Goal: Information Seeking & Learning: Learn about a topic

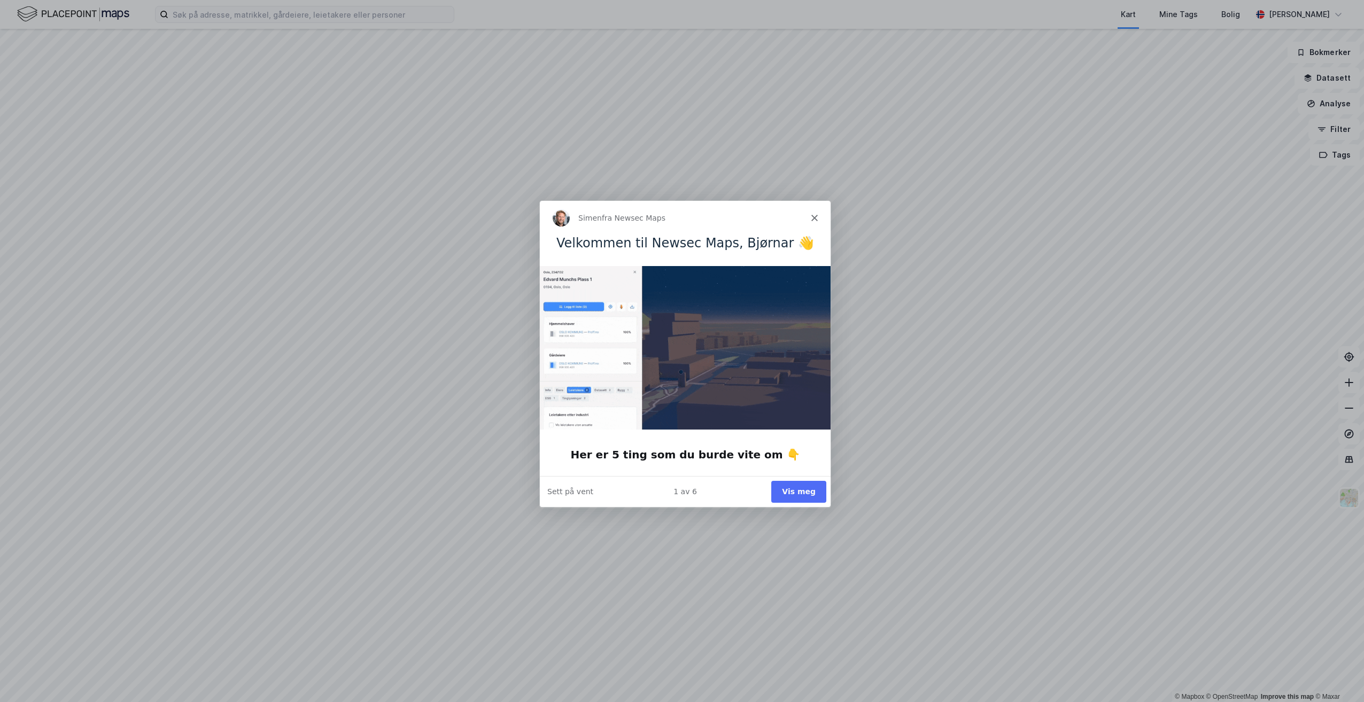
click at [794, 495] on button "Vis meg" at bounding box center [798, 491] width 55 height 22
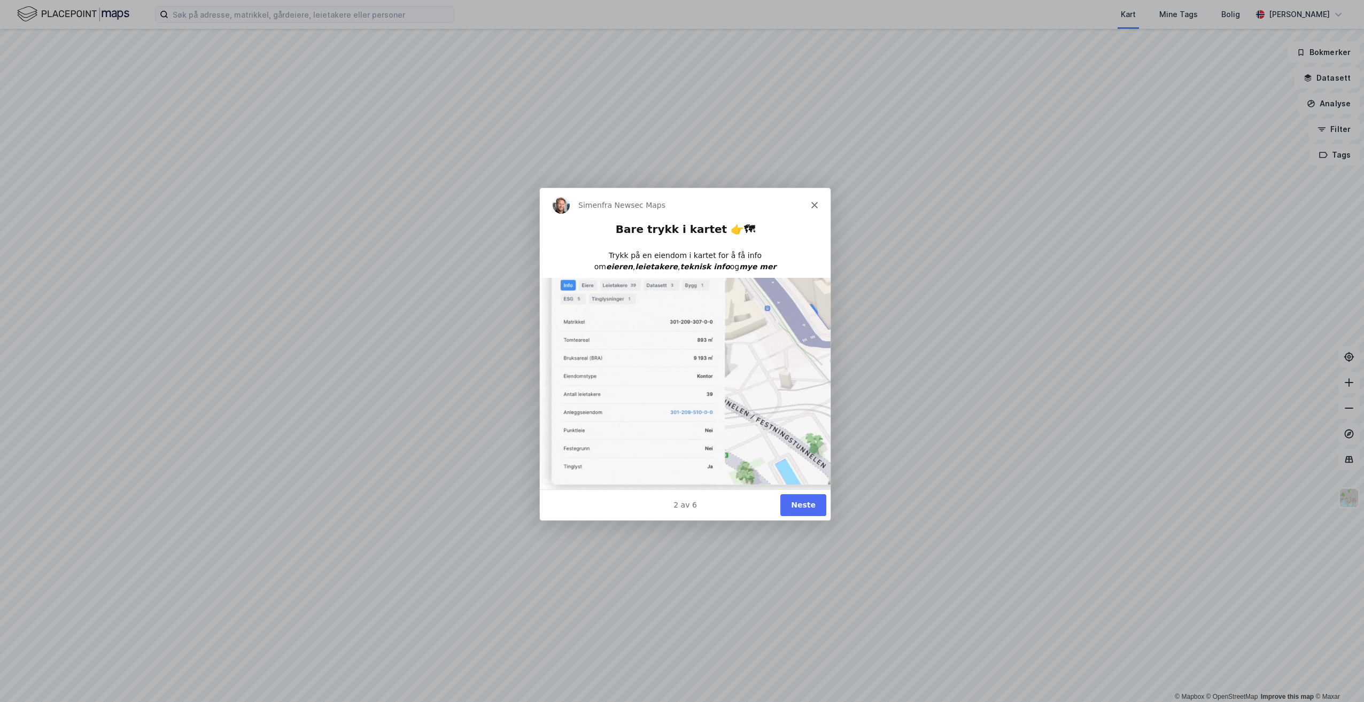
click at [806, 508] on button "Neste" at bounding box center [803, 505] width 46 height 22
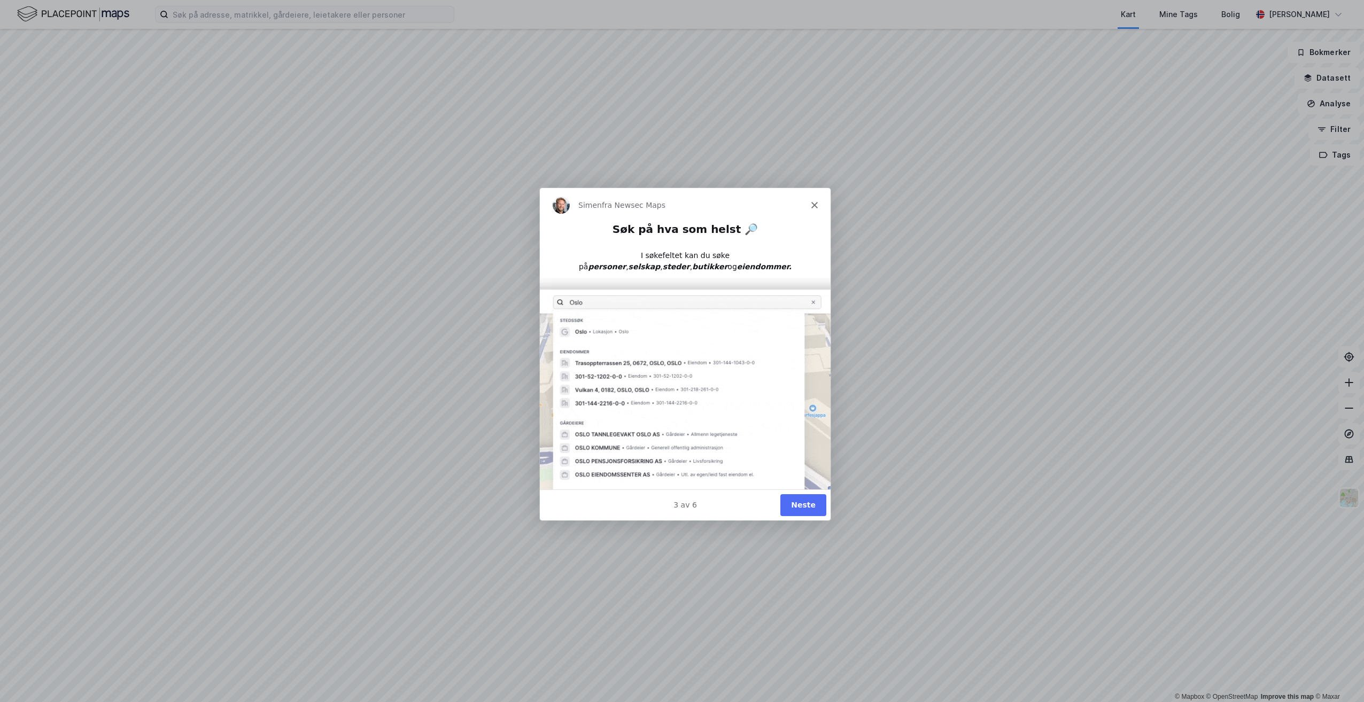
click at [806, 507] on button "Neste" at bounding box center [803, 505] width 46 height 22
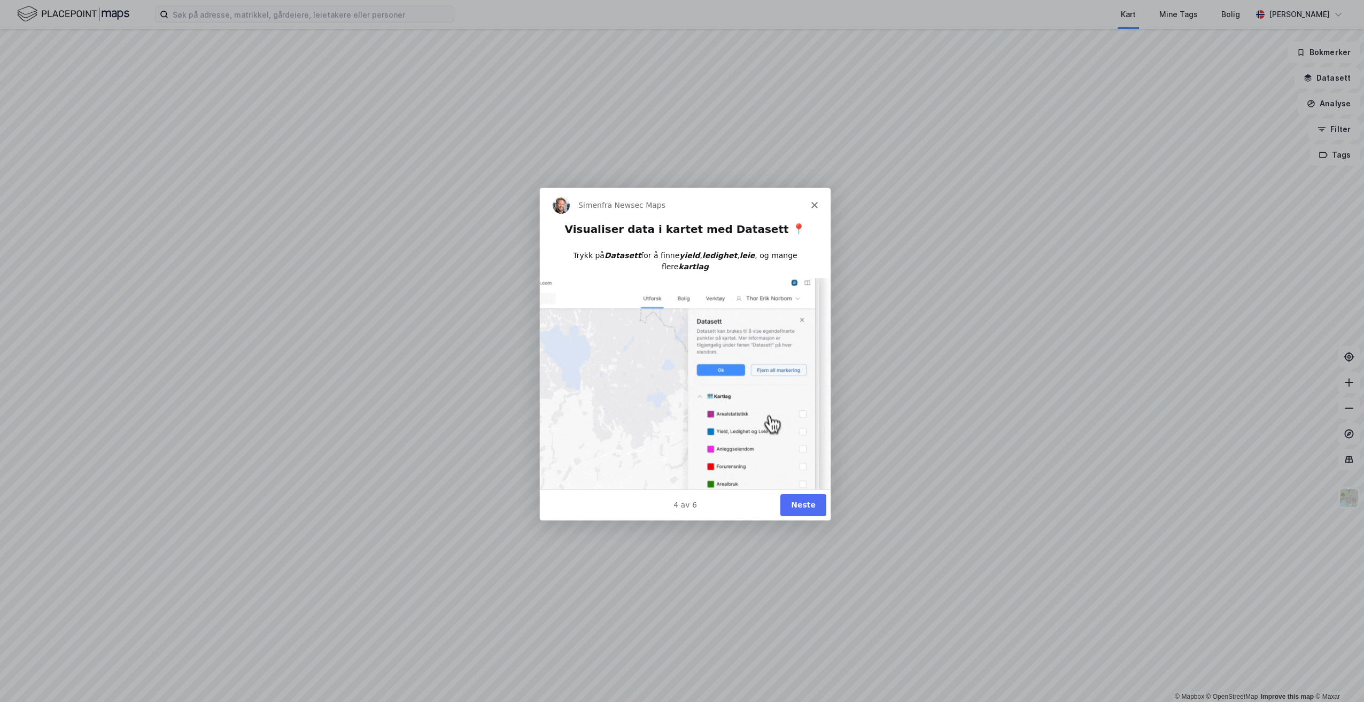
click at [806, 508] on button "Neste" at bounding box center [803, 505] width 46 height 22
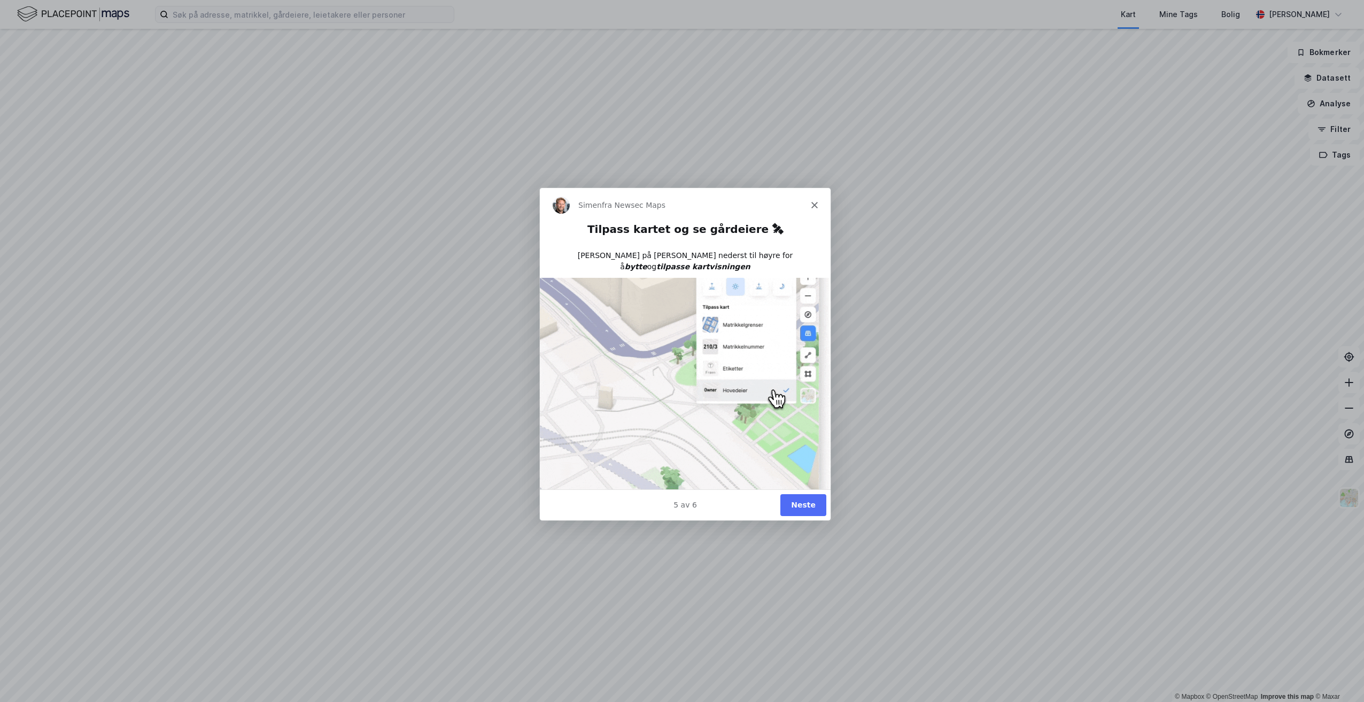
click at [806, 508] on button "Neste" at bounding box center [803, 505] width 46 height 22
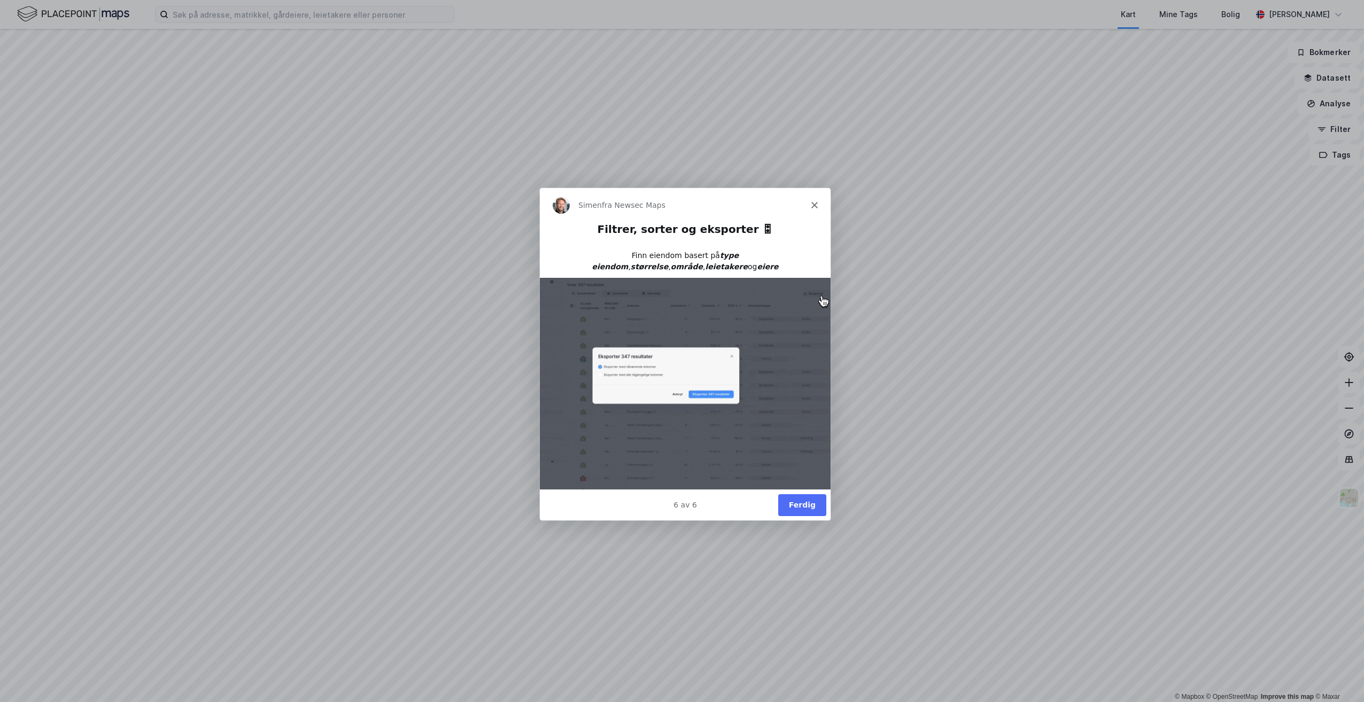
click at [806, 508] on button "Ferdig" at bounding box center [802, 505] width 48 height 22
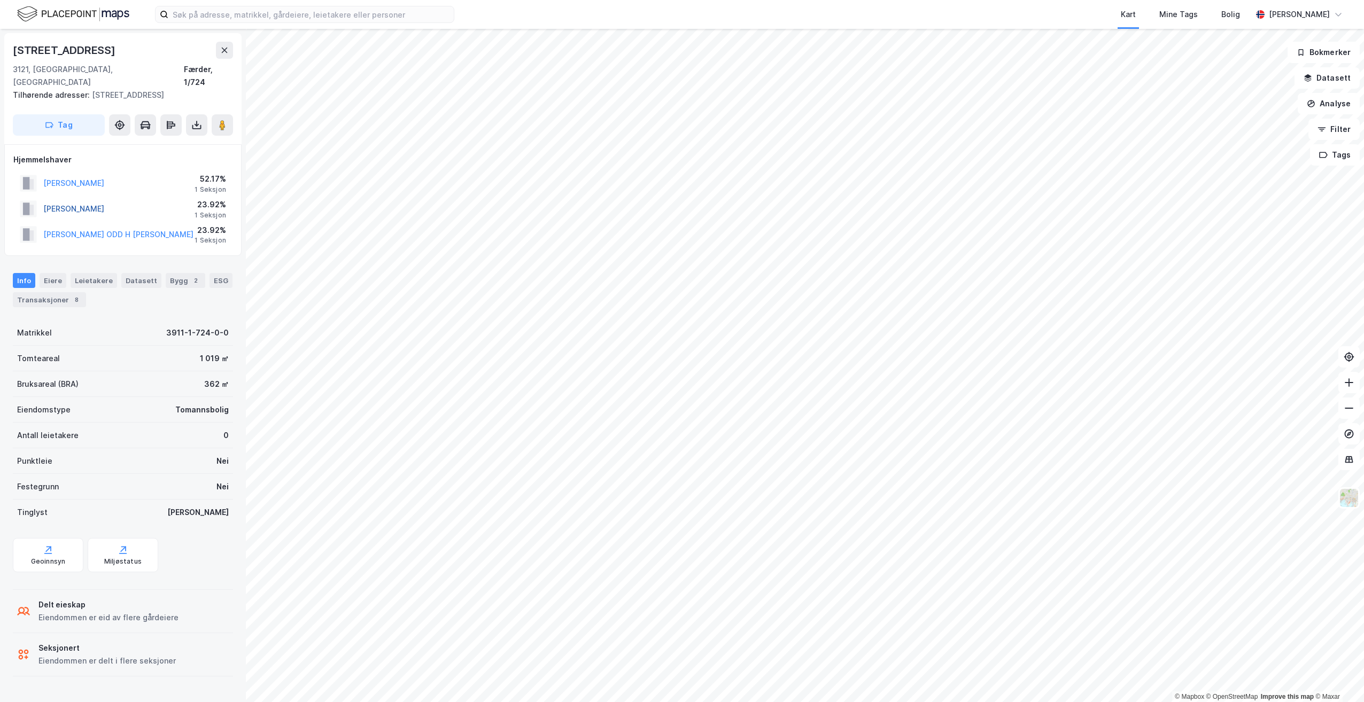
click at [0, 0] on button "[PERSON_NAME]" at bounding box center [0, 0] width 0 height 0
click at [0, 0] on button "[PERSON_NAME] ODD H [PERSON_NAME]" at bounding box center [0, 0] width 0 height 0
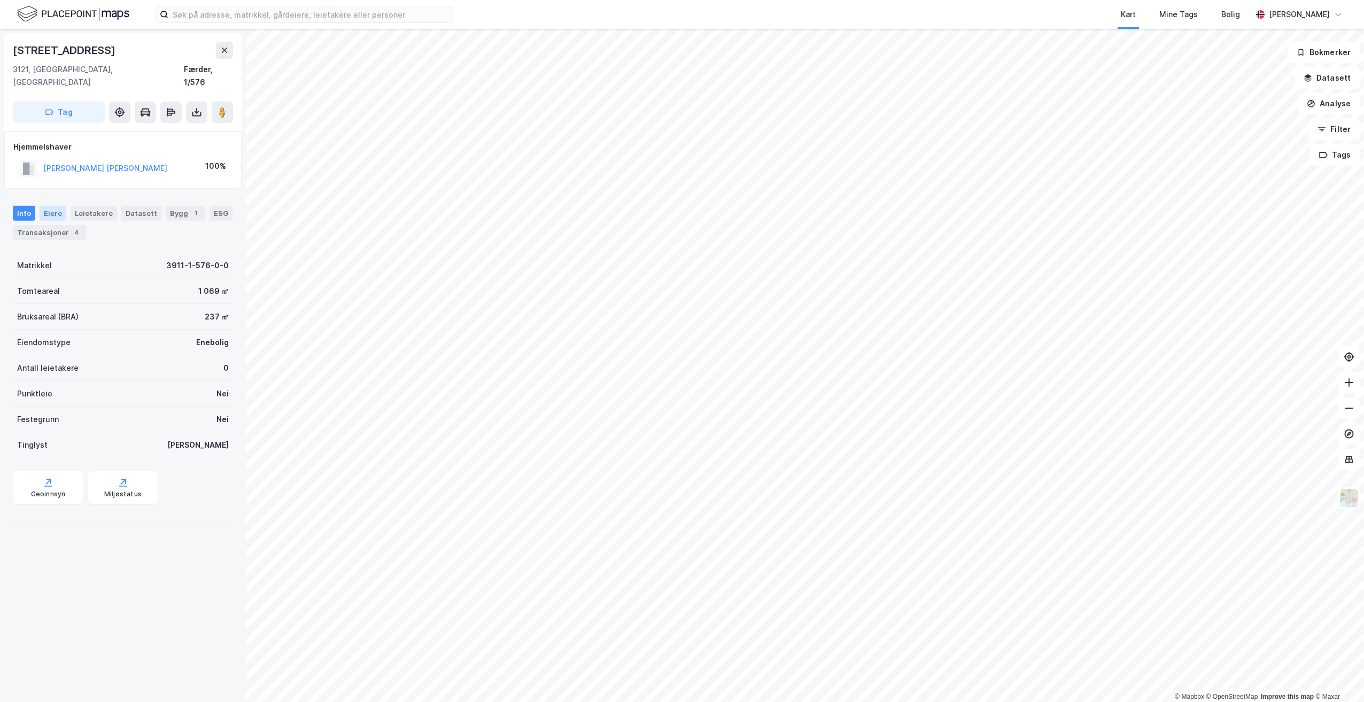
click at [53, 206] on div "Eiere" at bounding box center [53, 213] width 27 height 15
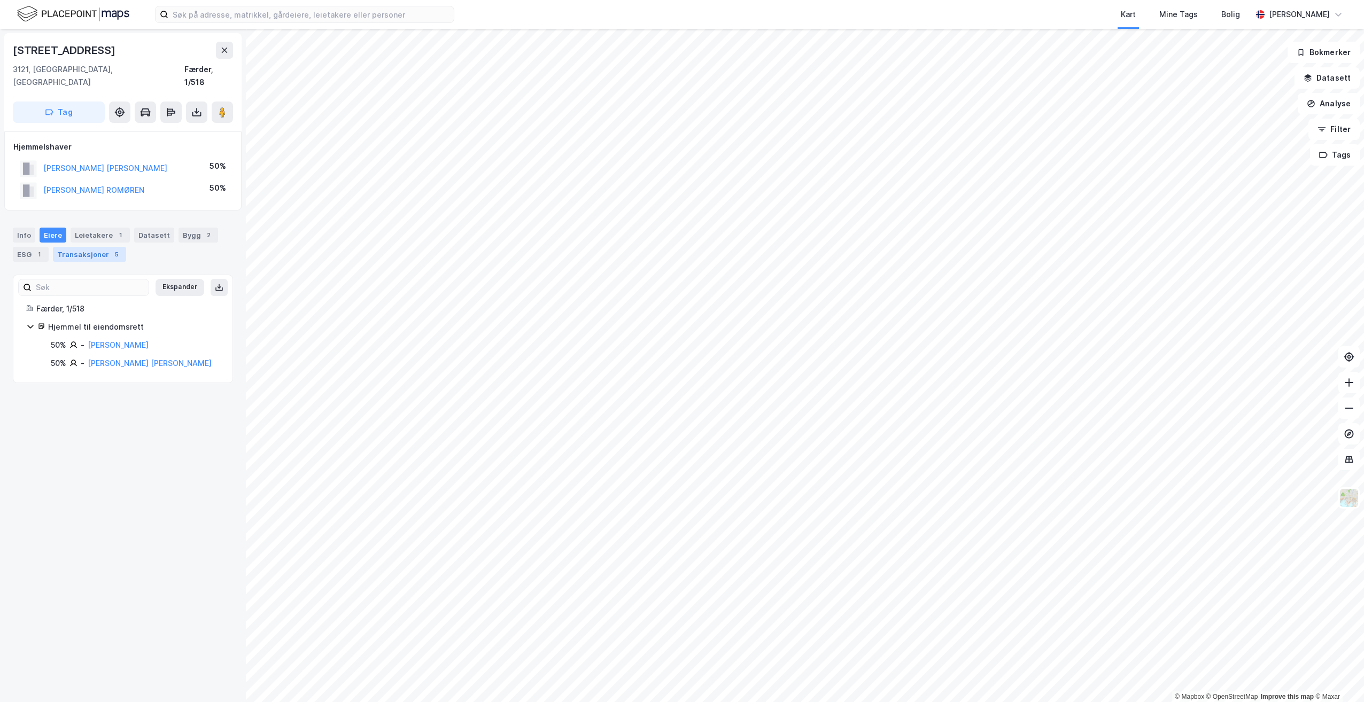
click at [92, 247] on div "Transaksjoner 5" at bounding box center [89, 254] width 73 height 15
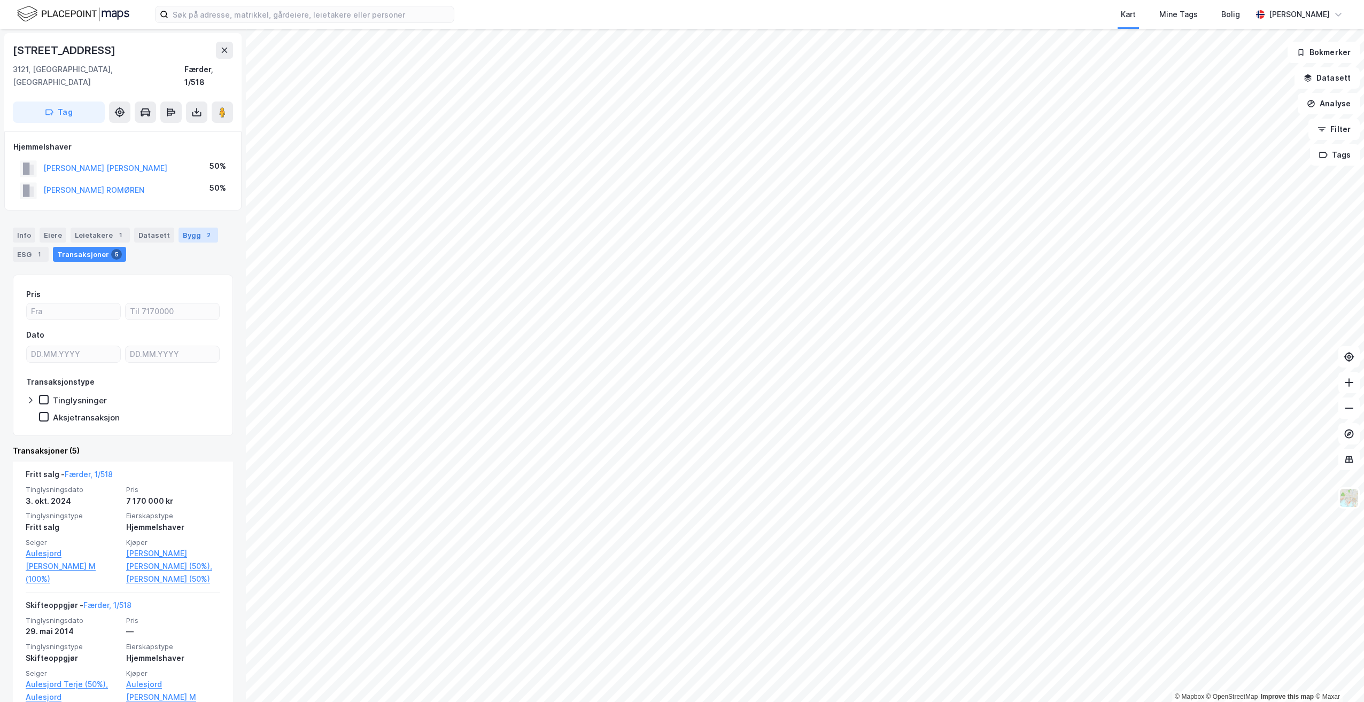
click at [189, 228] on div "Bygg 2" at bounding box center [199, 235] width 40 height 15
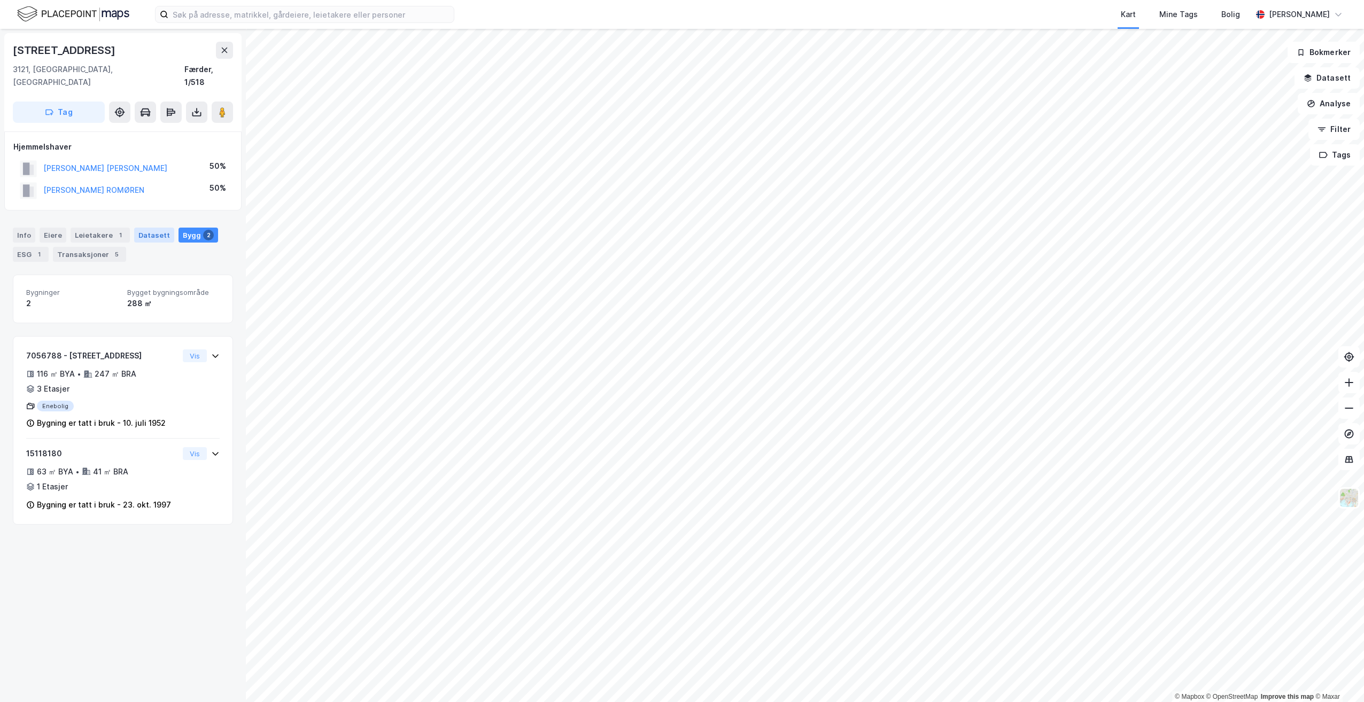
click at [152, 228] on div "Datasett" at bounding box center [154, 235] width 40 height 15
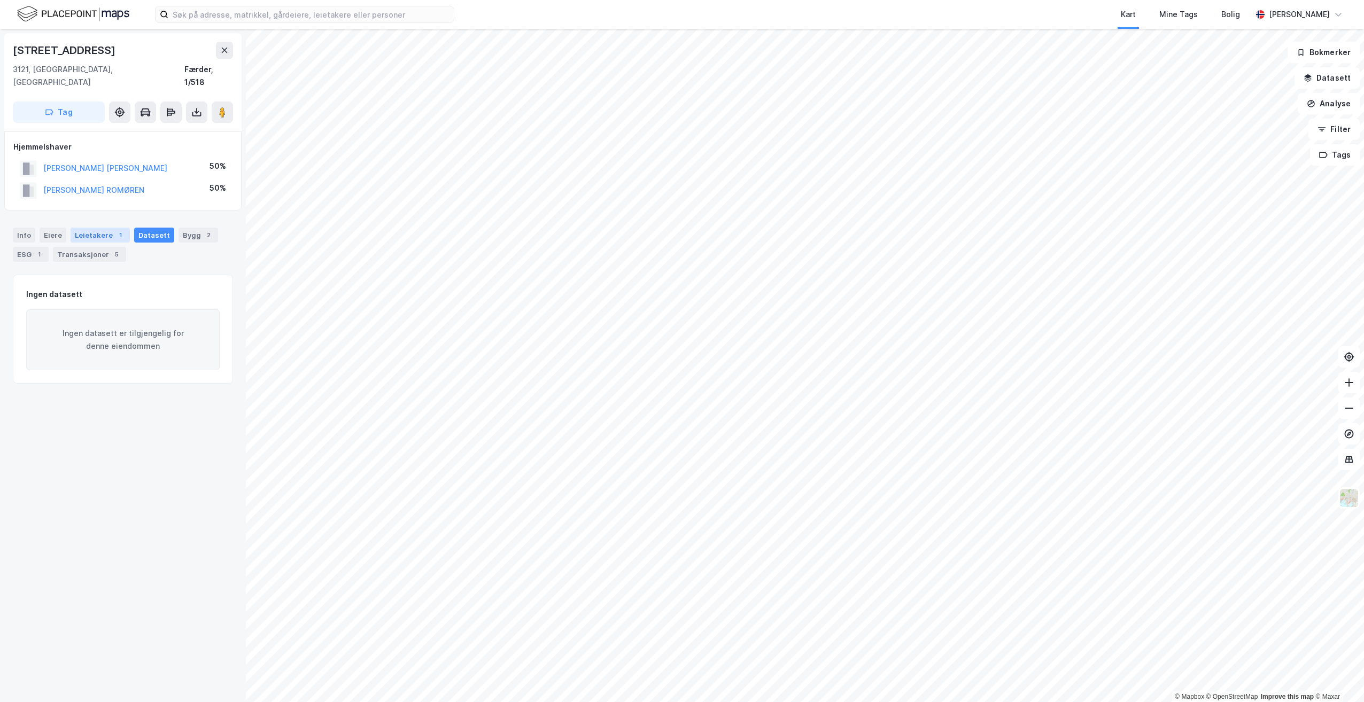
click at [104, 228] on div "Leietakere 1" at bounding box center [100, 235] width 59 height 15
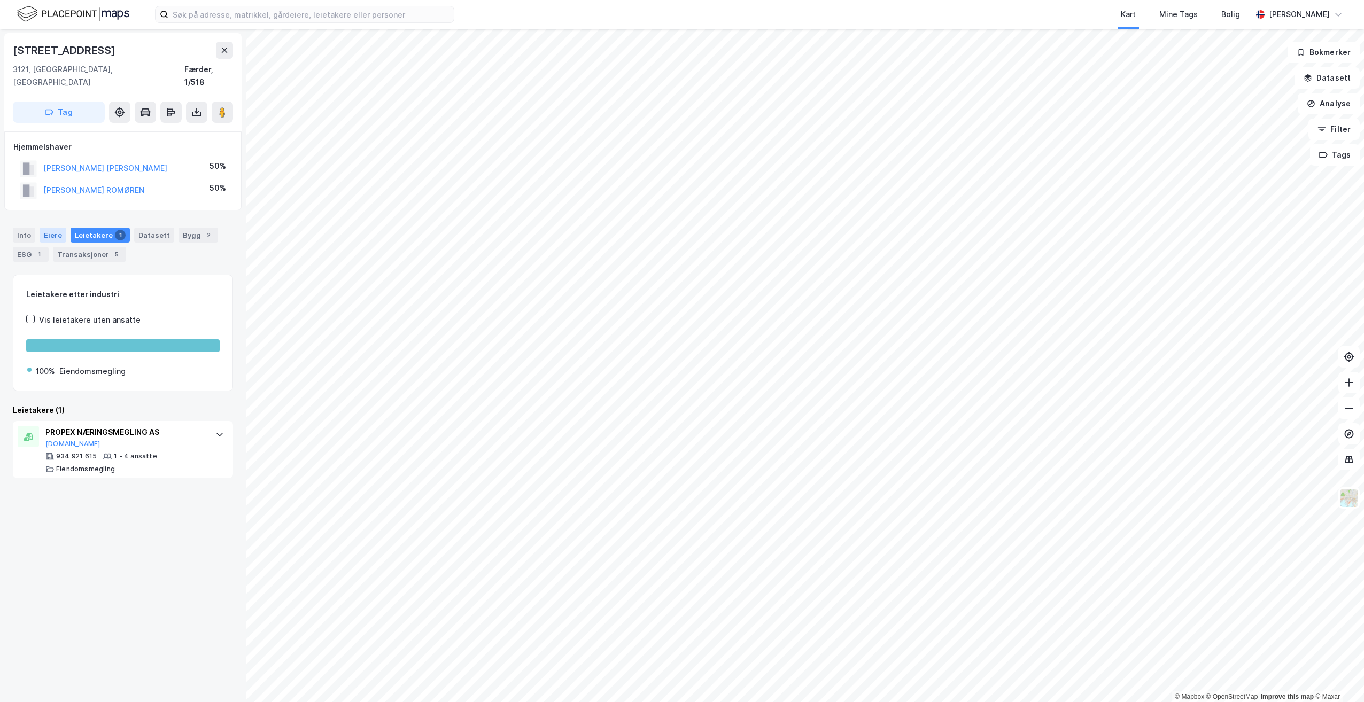
click at [48, 228] on div "Eiere" at bounding box center [53, 235] width 27 height 15
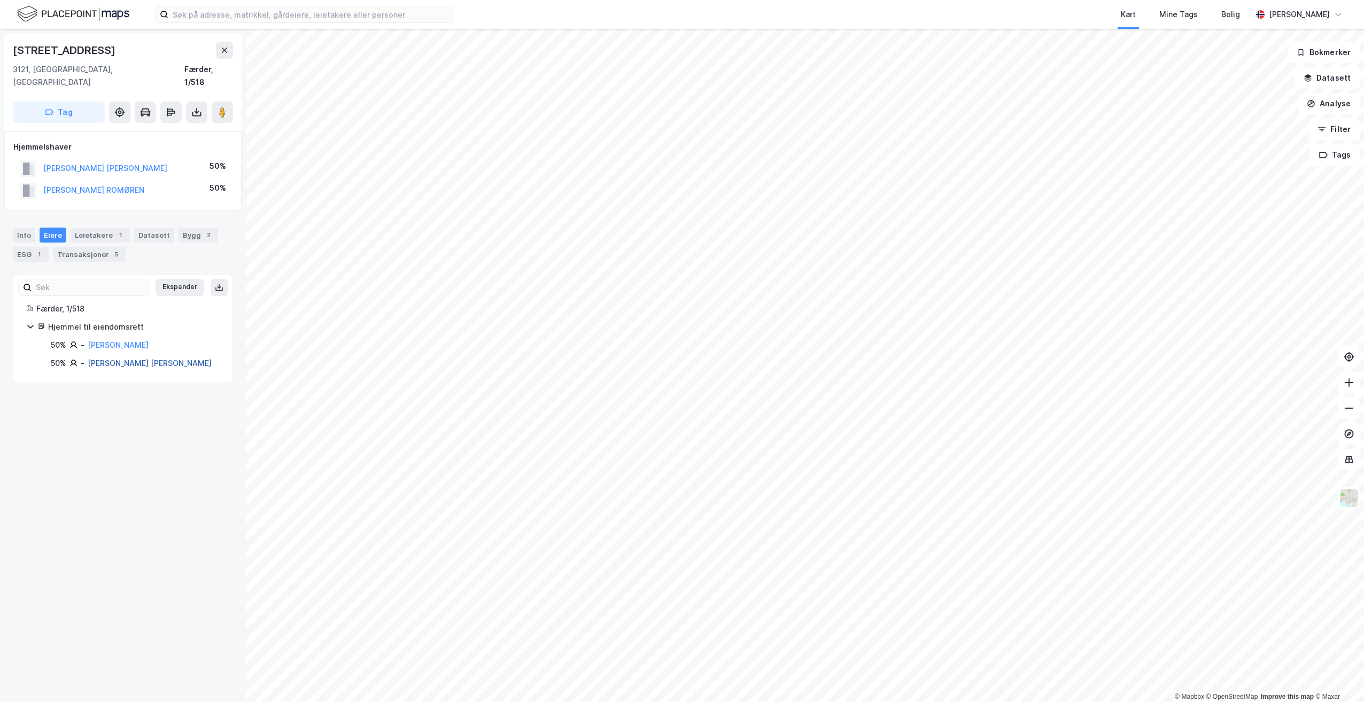
click at [116, 359] on link "[PERSON_NAME] [PERSON_NAME]" at bounding box center [150, 363] width 124 height 9
click at [59, 247] on div "Transaksjoner 3" at bounding box center [49, 254] width 73 height 15
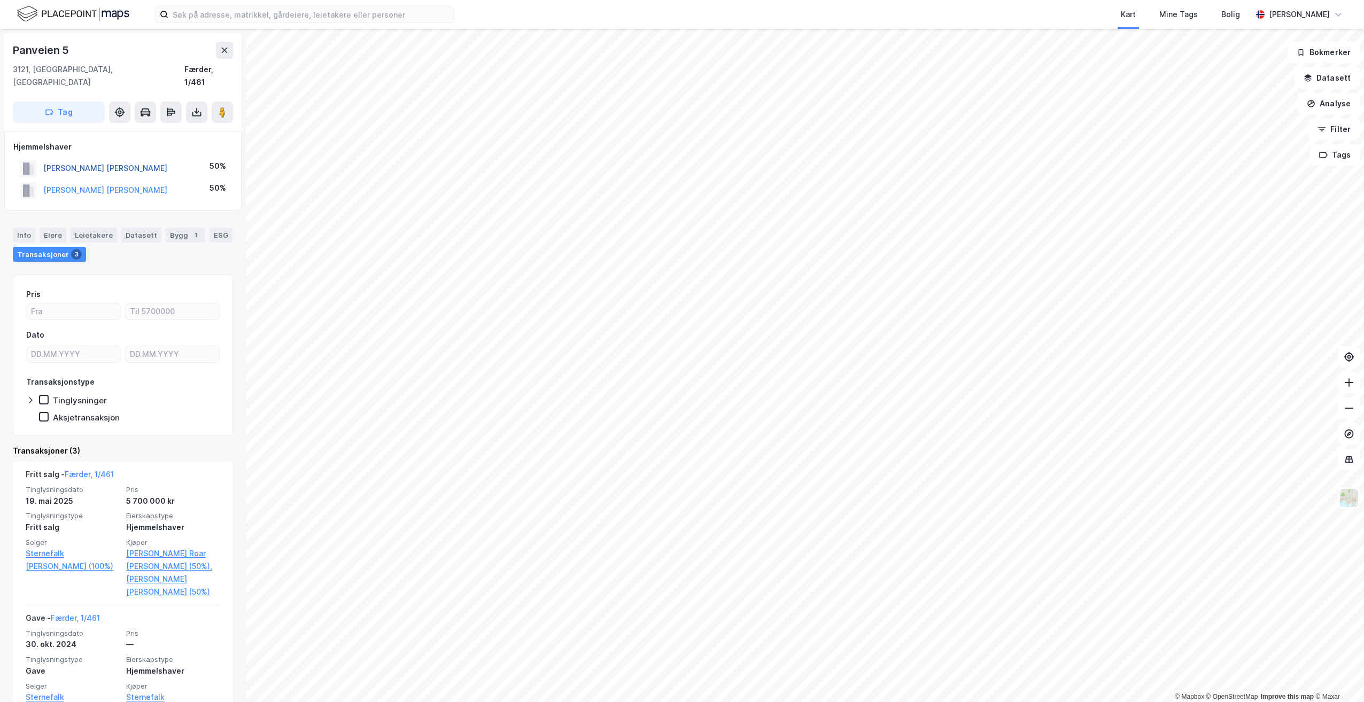
click at [0, 0] on button "[PERSON_NAME] [PERSON_NAME]" at bounding box center [0, 0] width 0 height 0
click at [46, 228] on div "Eiere" at bounding box center [53, 235] width 27 height 15
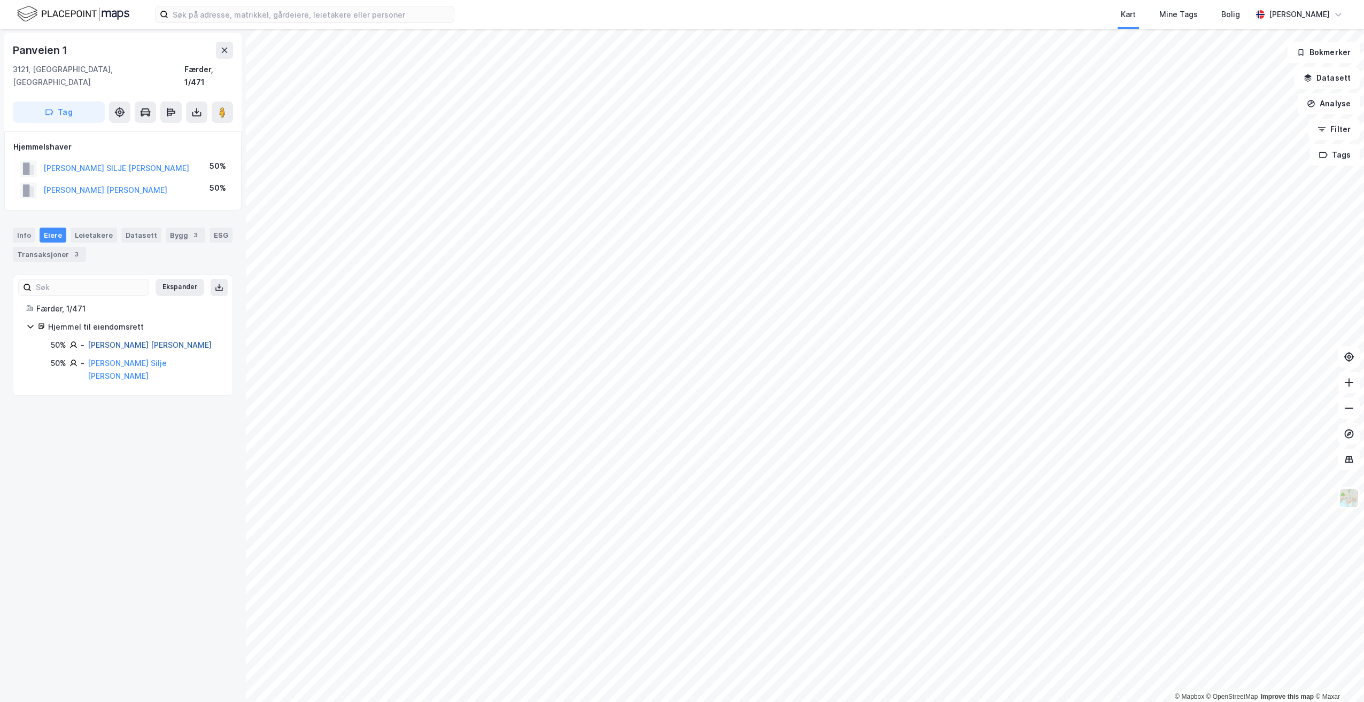
click at [127, 340] on link "[PERSON_NAME] [PERSON_NAME]" at bounding box center [150, 344] width 124 height 9
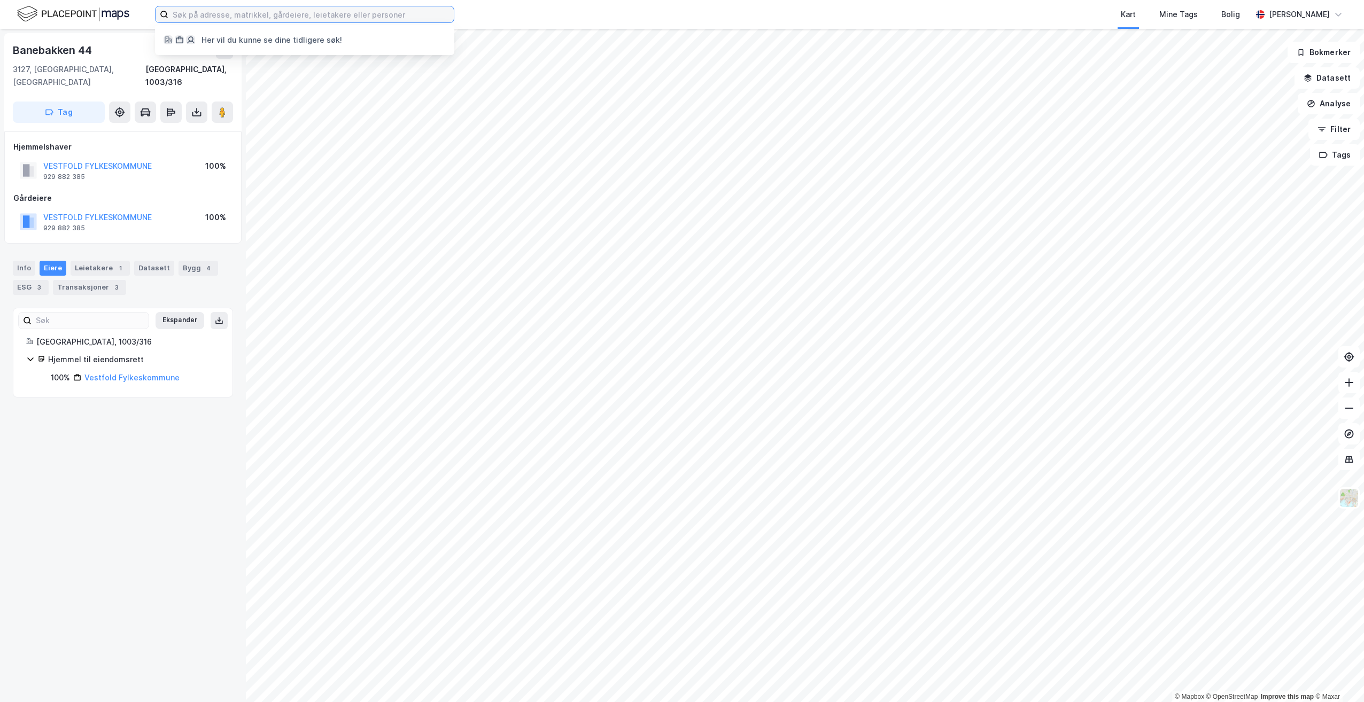
click at [408, 15] on input at bounding box center [310, 14] width 285 height 16
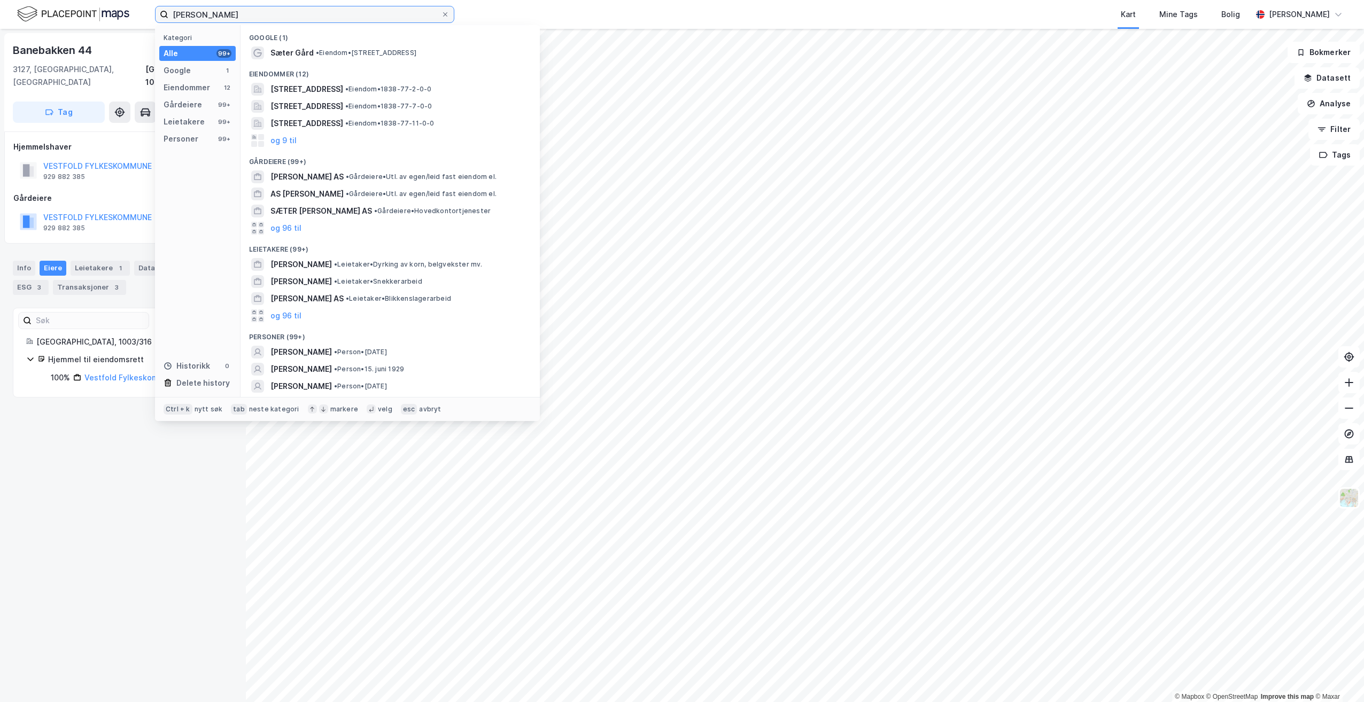
scroll to position [15, 0]
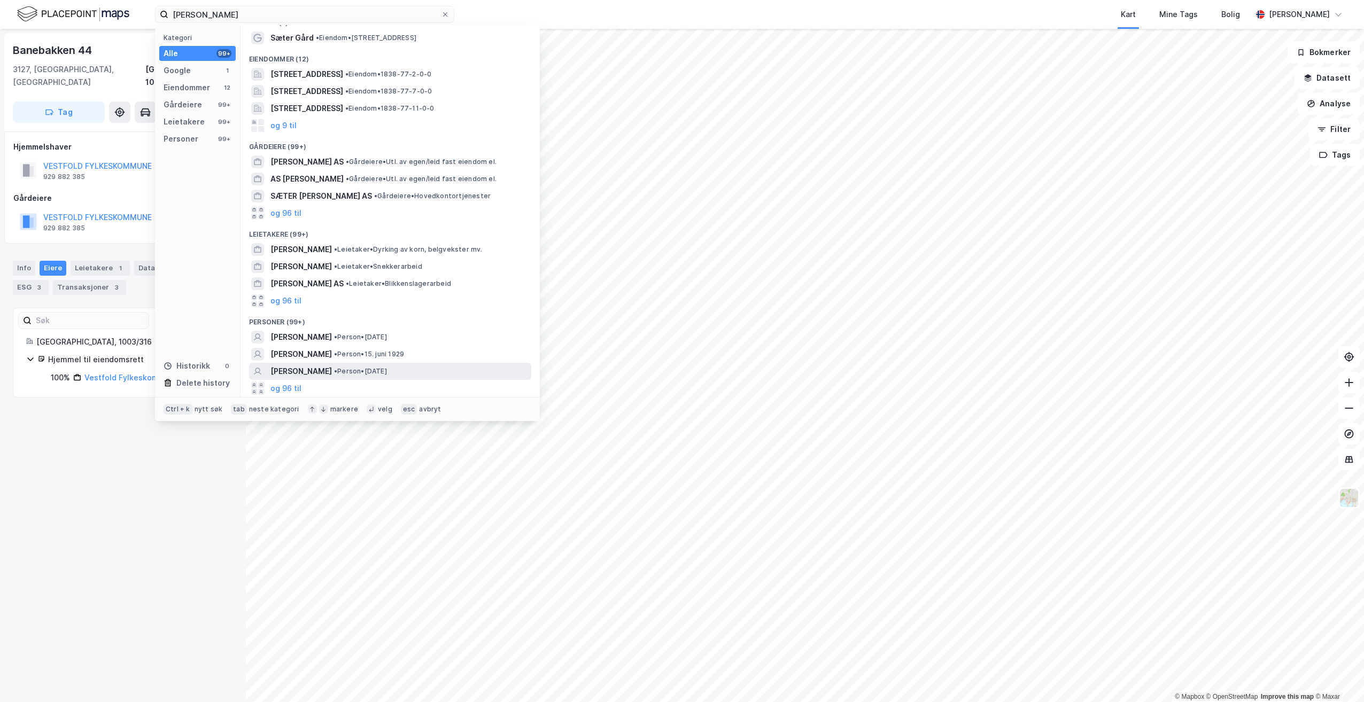
click at [306, 371] on span "[PERSON_NAME]" at bounding box center [300, 371] width 61 height 13
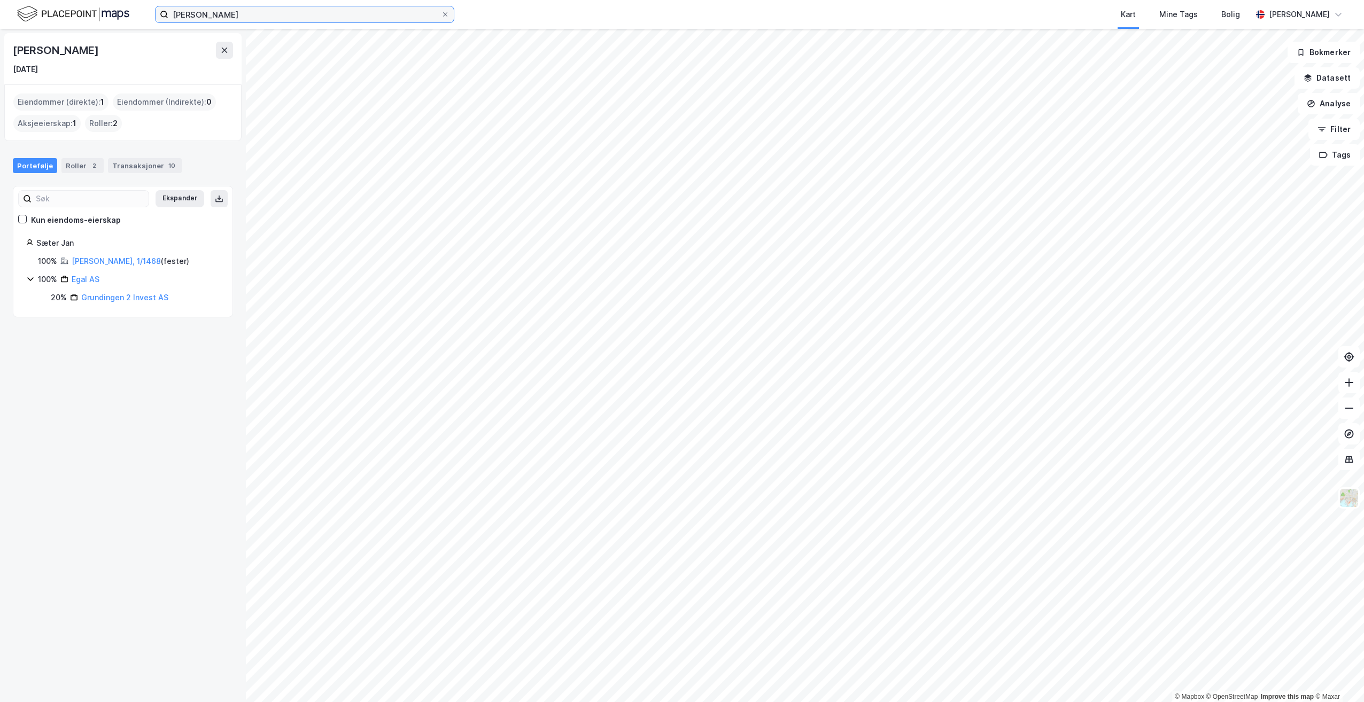
click at [267, 13] on input "[PERSON_NAME]" at bounding box center [304, 14] width 273 height 16
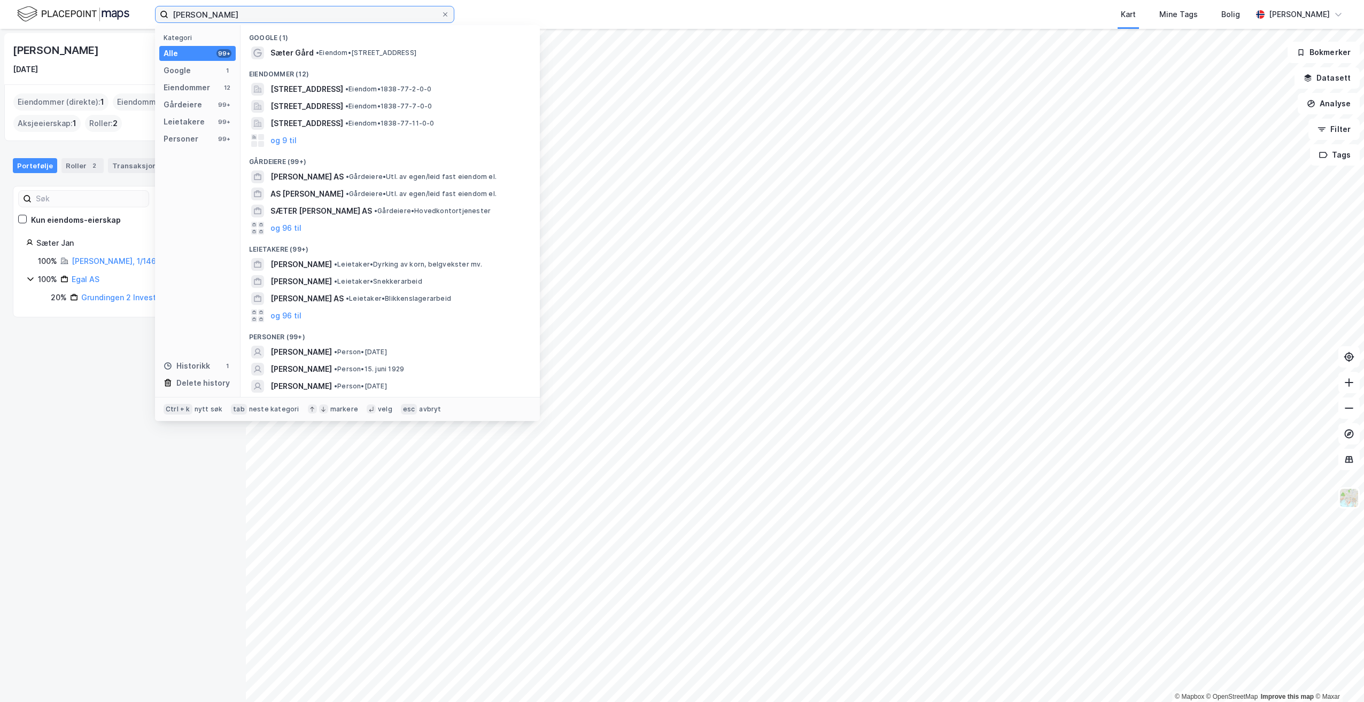
click at [267, 13] on input "[PERSON_NAME]" at bounding box center [304, 14] width 273 height 16
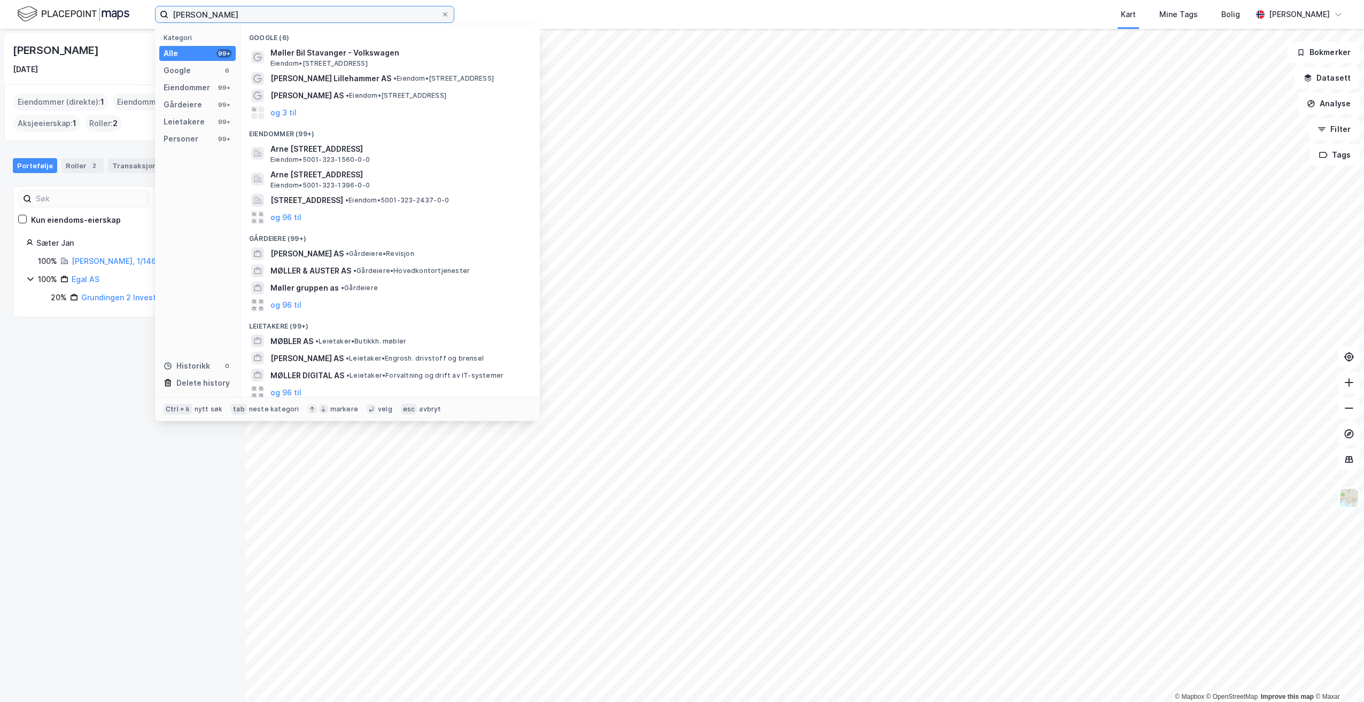
click at [267, 13] on input "[PERSON_NAME]" at bounding box center [304, 14] width 273 height 16
type input "[PERSON_NAME]"
click at [79, 22] on div "[PERSON_NAME] Kategori Alle 99+ Google 6 Eiendommer 99+ Gårdeiere 99+ Leietaker…" at bounding box center [682, 14] width 1364 height 29
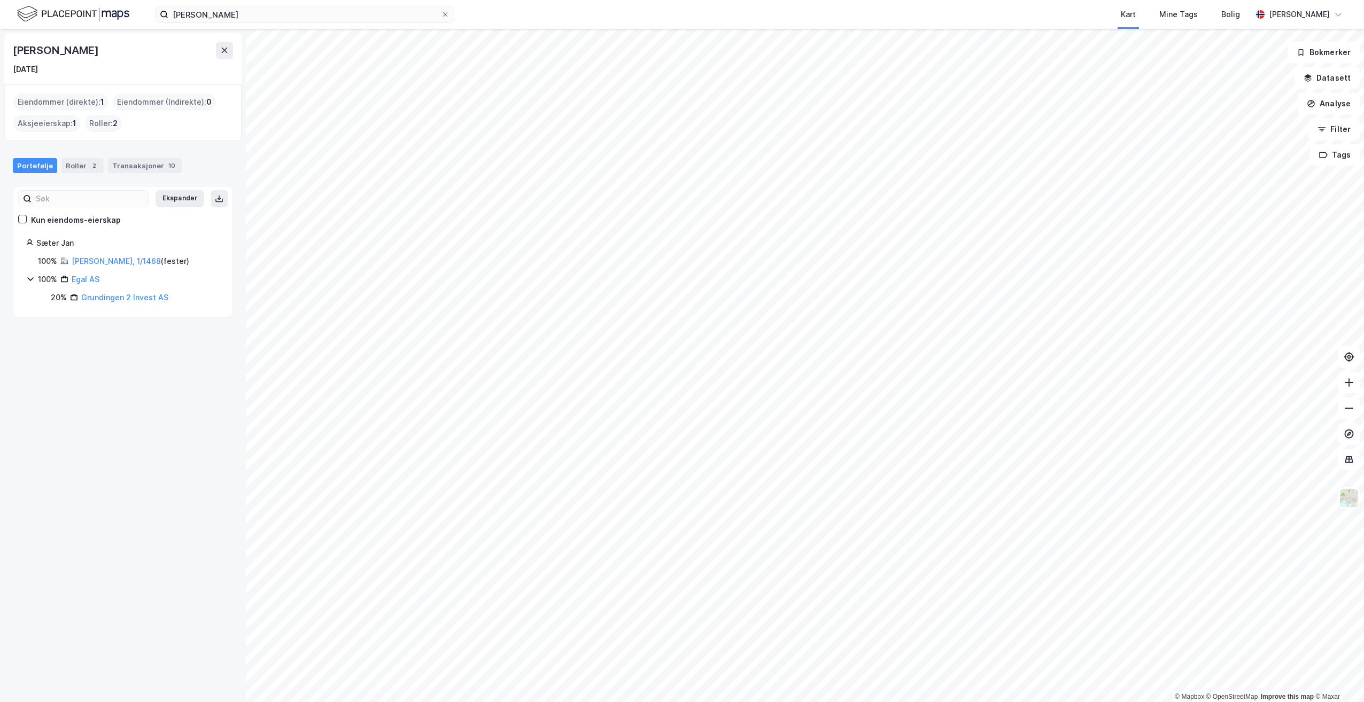
click at [79, 18] on img at bounding box center [73, 14] width 112 height 19
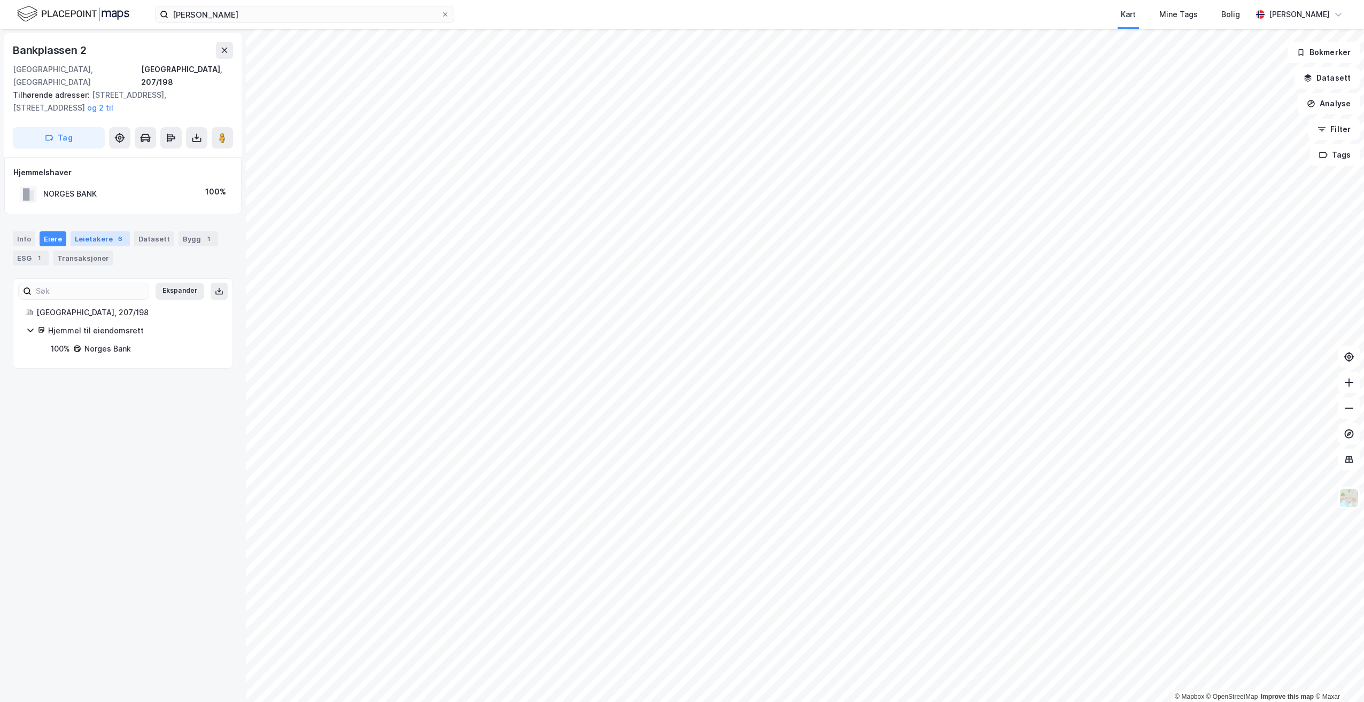
click at [107, 231] on div "Leietakere 6" at bounding box center [100, 238] width 59 height 15
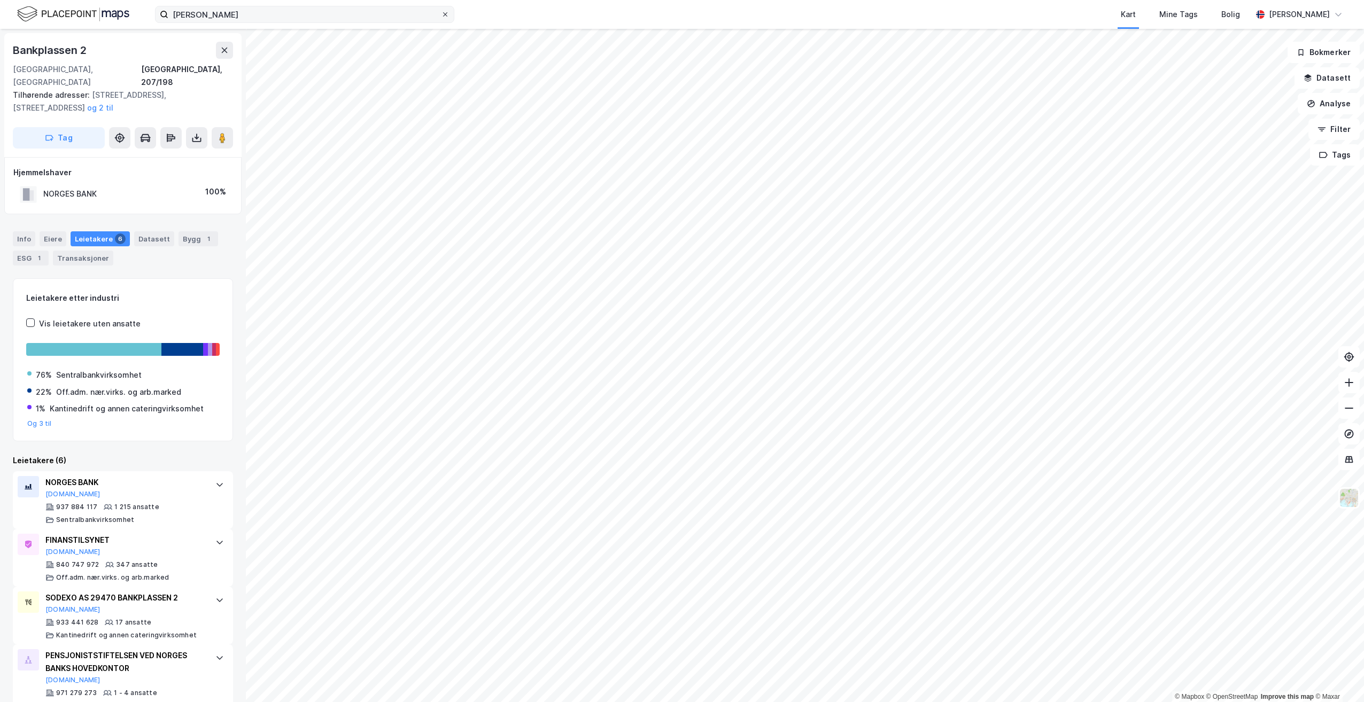
click at [445, 15] on icon at bounding box center [445, 14] width 4 height 4
click at [441, 15] on input "[PERSON_NAME]" at bounding box center [304, 14] width 273 height 16
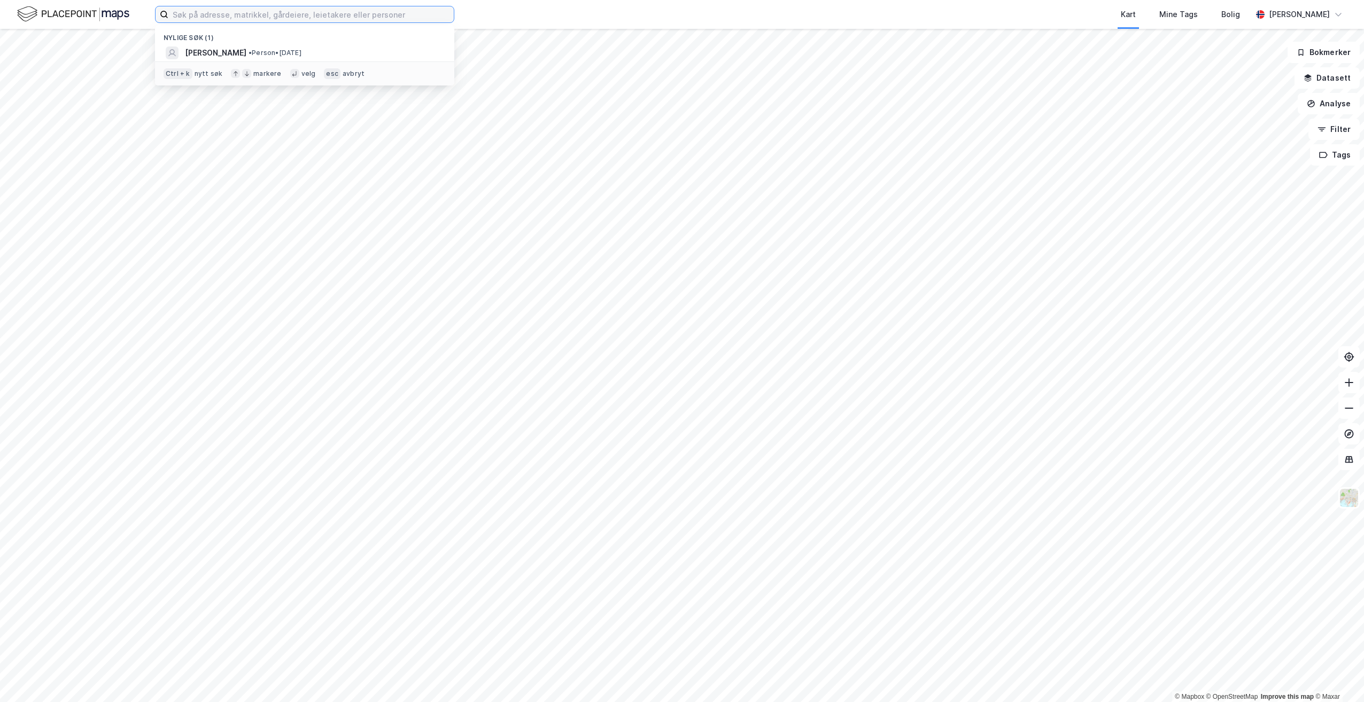
click at [384, 11] on input at bounding box center [310, 14] width 285 height 16
drag, startPoint x: 350, startPoint y: 50, endPoint x: 66, endPoint y: 17, distance: 285.1
click at [66, 17] on img at bounding box center [73, 14] width 112 height 19
click at [258, 18] on input at bounding box center [310, 14] width 285 height 16
type input "[GEOGRAPHIC_DATA]"
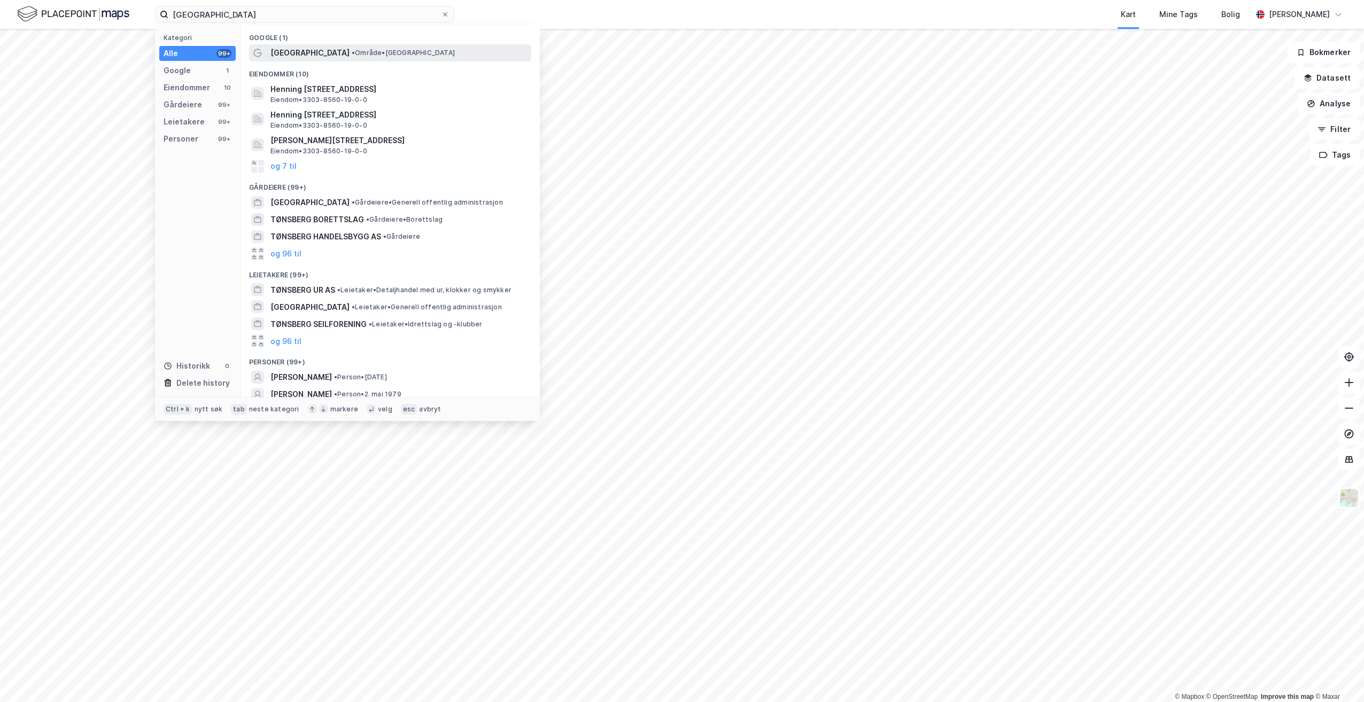
click at [291, 54] on span "[GEOGRAPHIC_DATA]" at bounding box center [309, 52] width 79 height 13
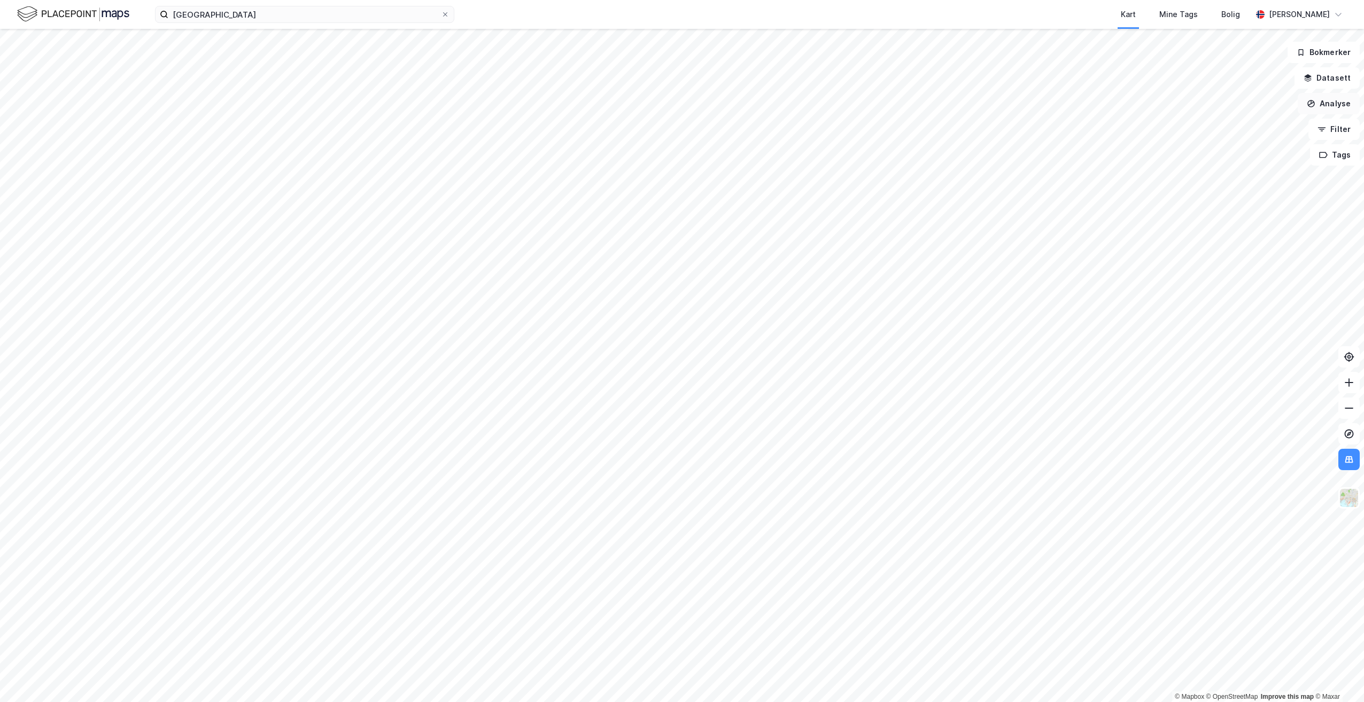
click at [1335, 103] on button "Analyse" at bounding box center [1329, 103] width 62 height 21
click at [1201, 125] on div "Tegn område" at bounding box center [1235, 126] width 93 height 9
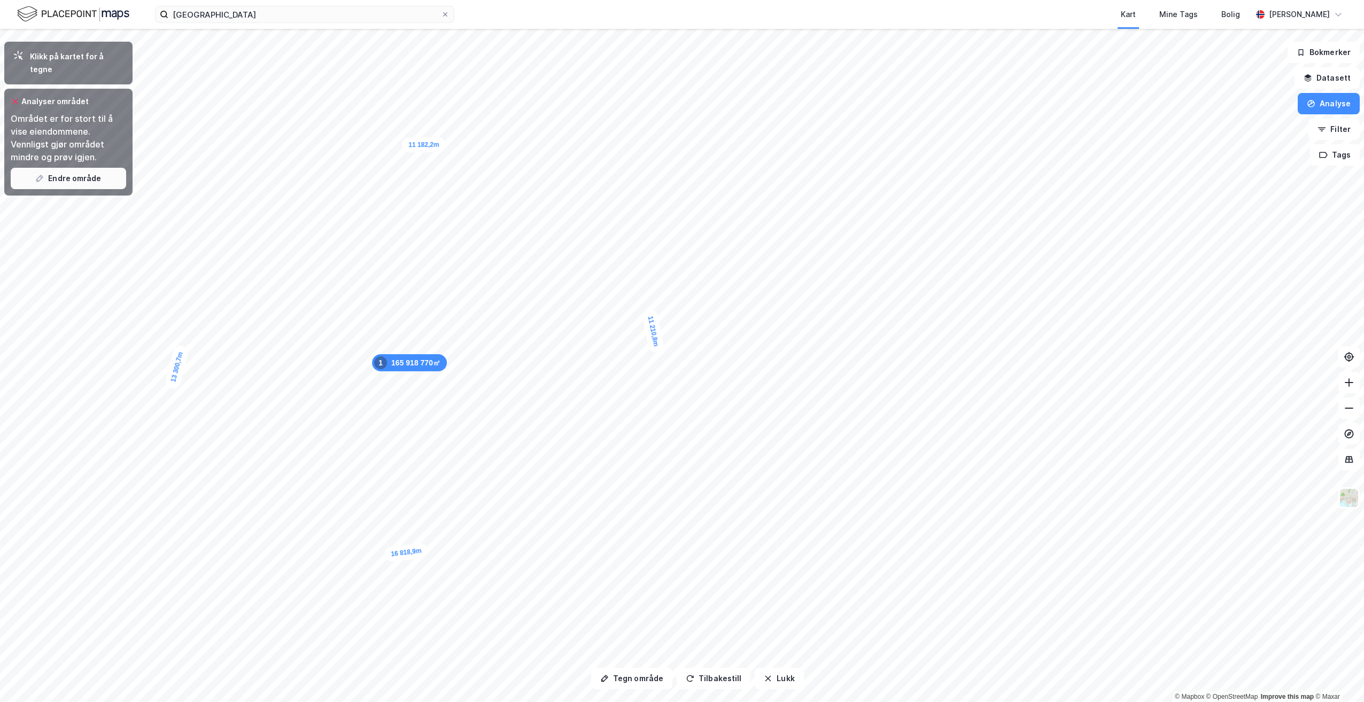
click at [73, 168] on button "Endre område" at bounding box center [68, 178] width 115 height 21
click at [76, 168] on button "Endre område" at bounding box center [68, 178] width 115 height 21
click at [61, 51] on div "Klikk på kartet for å tegne" at bounding box center [77, 63] width 94 height 26
click at [1347, 77] on button "Datasett" at bounding box center [1326, 77] width 65 height 21
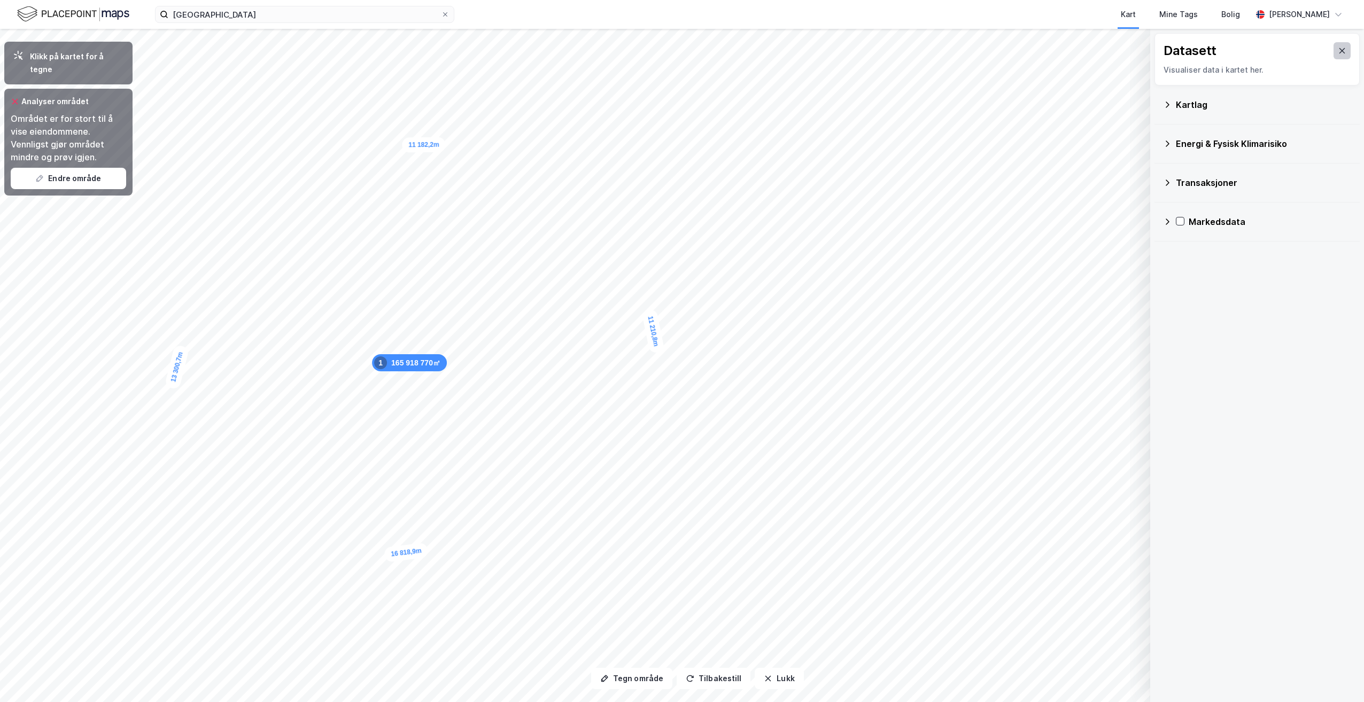
click at [1339, 50] on icon at bounding box center [1342, 50] width 6 height 5
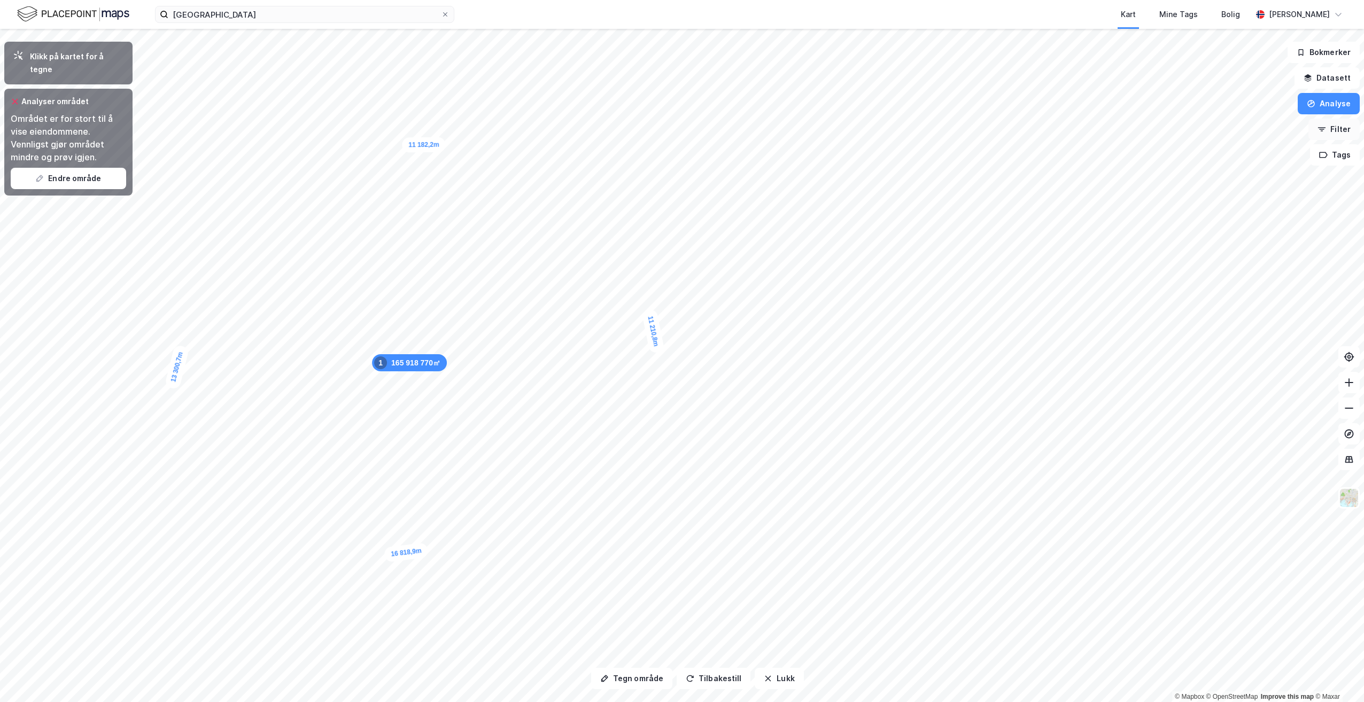
click at [1346, 129] on button "Filter" at bounding box center [1333, 129] width 51 height 21
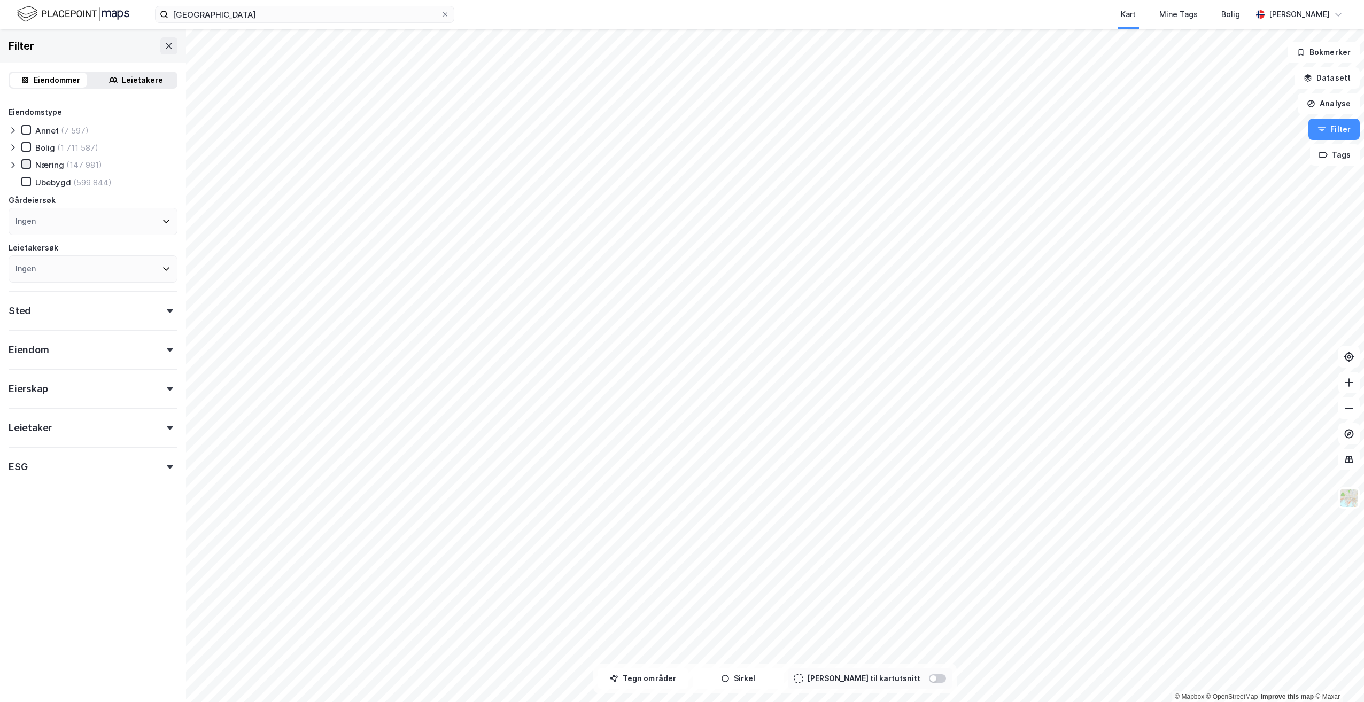
click at [27, 163] on icon at bounding box center [25, 163] width 7 height 7
click at [96, 259] on div "Ingen" at bounding box center [93, 268] width 169 height 27
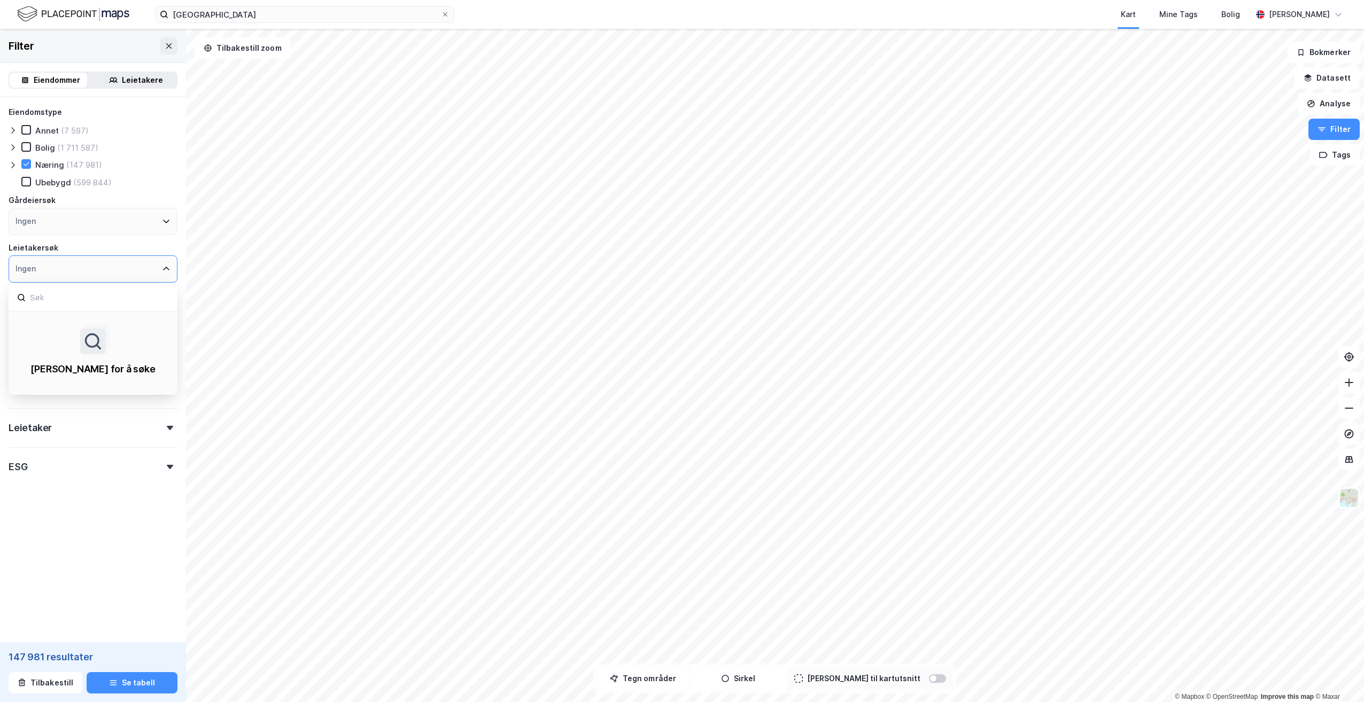
click at [98, 271] on div "Ingen" at bounding box center [93, 268] width 169 height 27
click at [109, 224] on div "Ingen" at bounding box center [93, 221] width 169 height 27
click at [1341, 102] on button "Analyse" at bounding box center [1329, 103] width 62 height 21
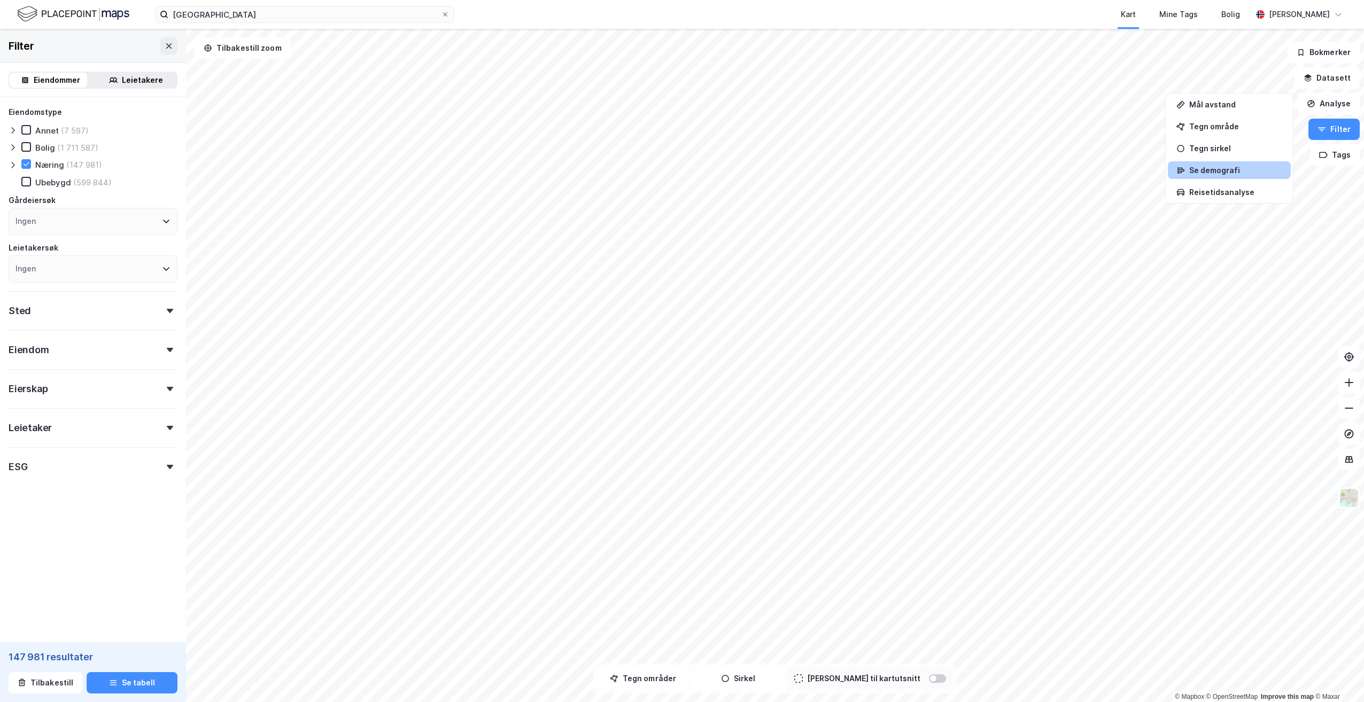
click at [1217, 179] on div "Se demografi" at bounding box center [1229, 170] width 123 height 18
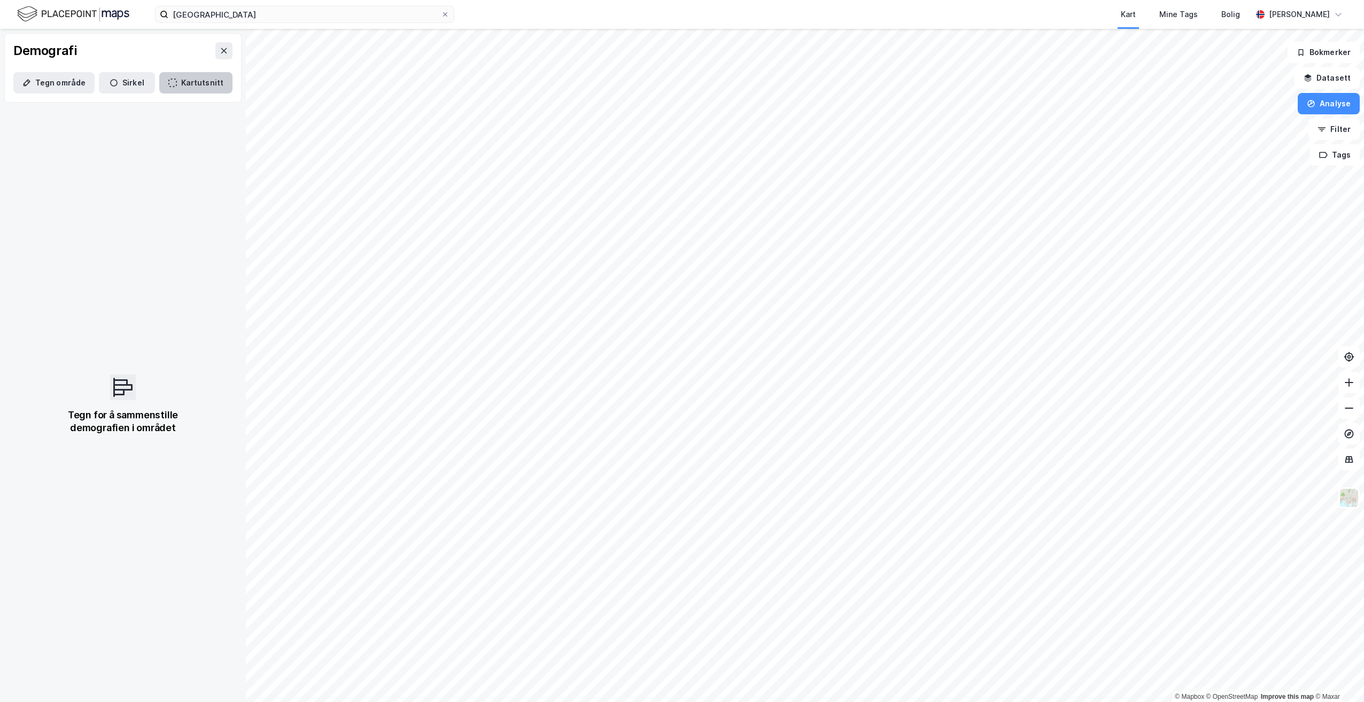
click at [202, 80] on button "Kartutsnitt" at bounding box center [195, 82] width 73 height 21
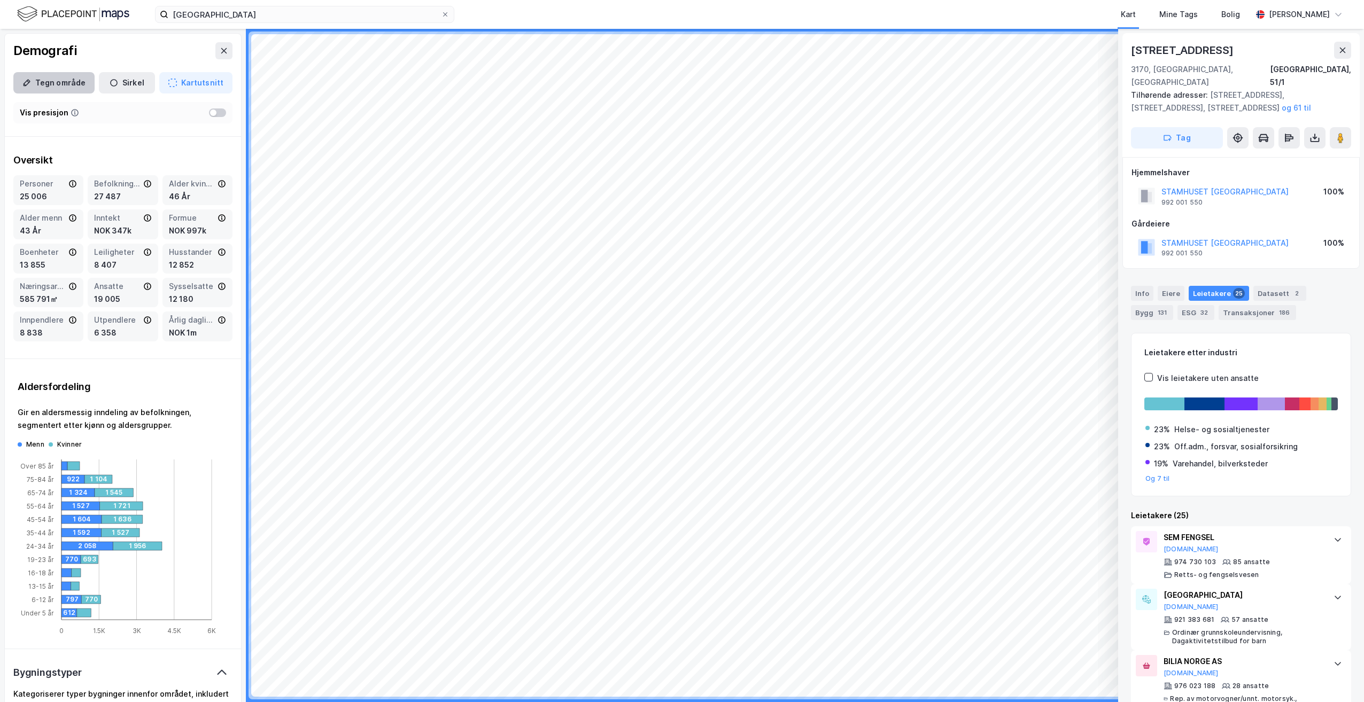
click at [33, 83] on button "Tegn område" at bounding box center [53, 82] width 81 height 21
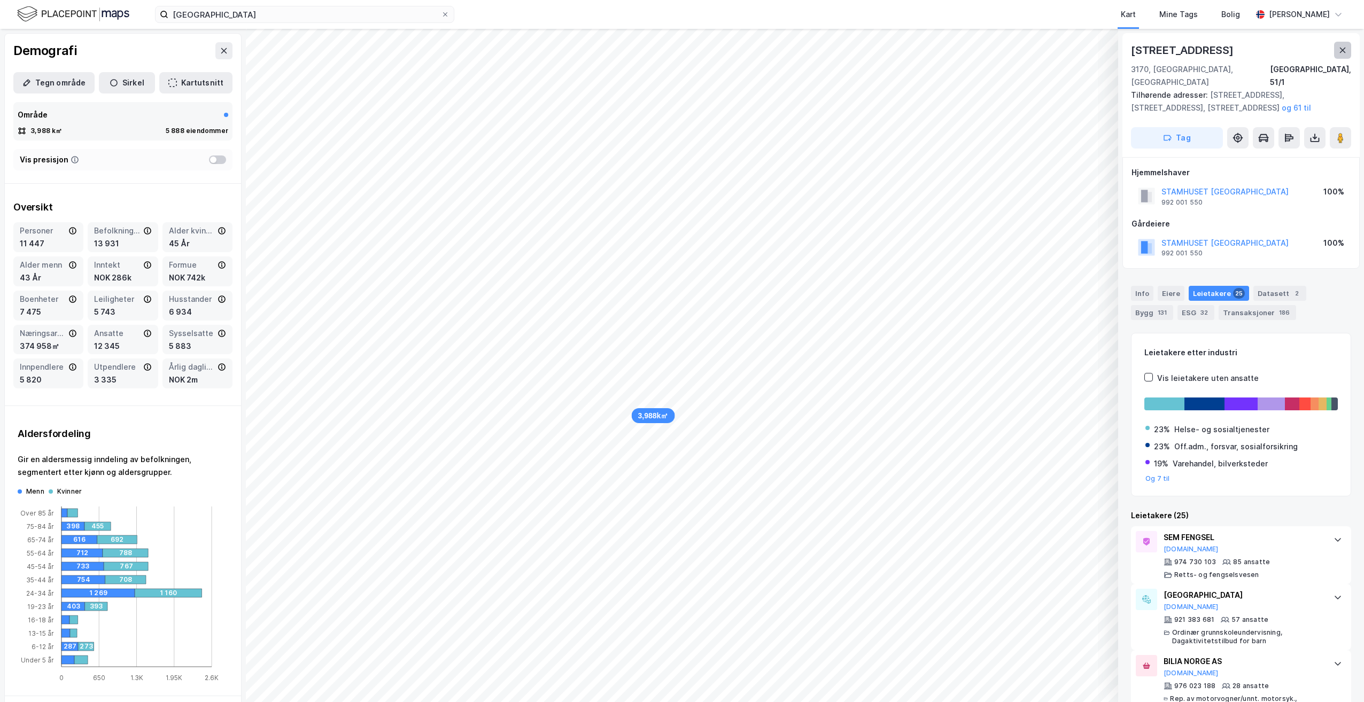
click at [1347, 46] on button at bounding box center [1342, 50] width 17 height 17
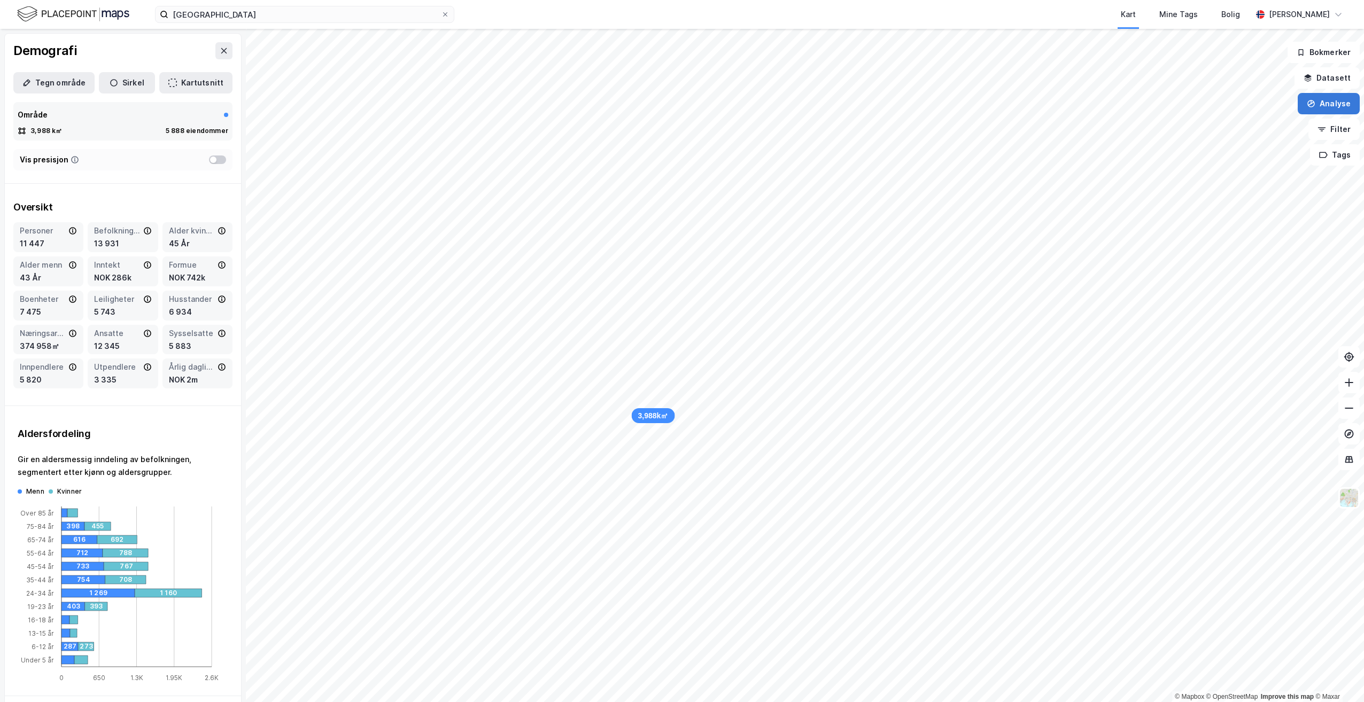
click at [1325, 108] on button "Analyse" at bounding box center [1329, 103] width 62 height 21
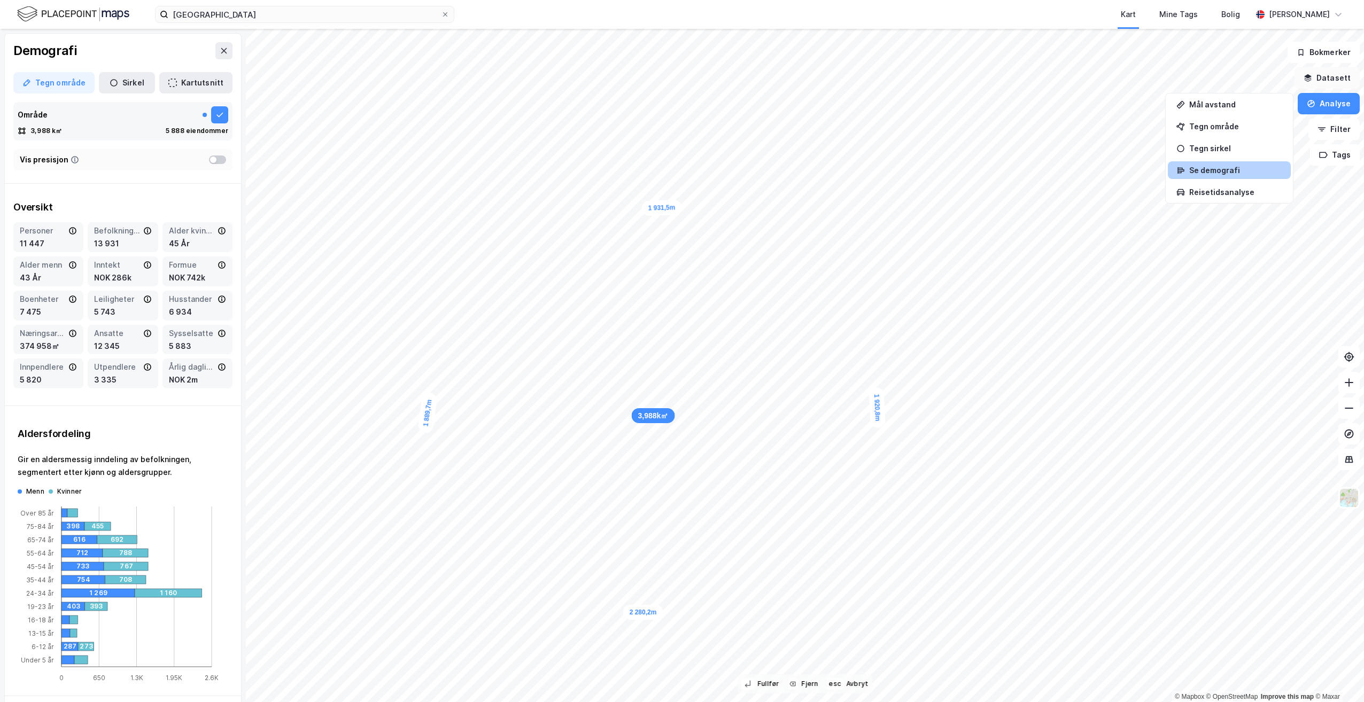
click at [1321, 87] on button "Datasett" at bounding box center [1326, 77] width 65 height 21
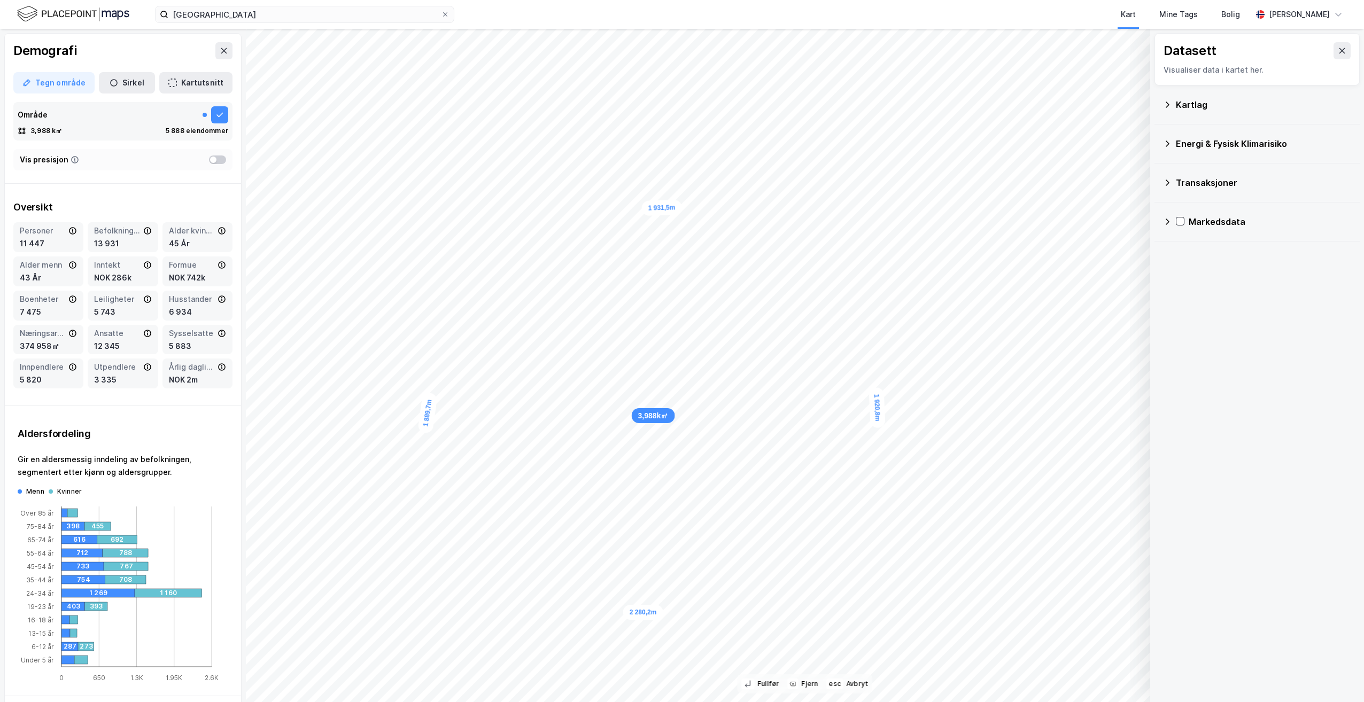
click at [1187, 108] on div "Kartlag" at bounding box center [1263, 104] width 175 height 13
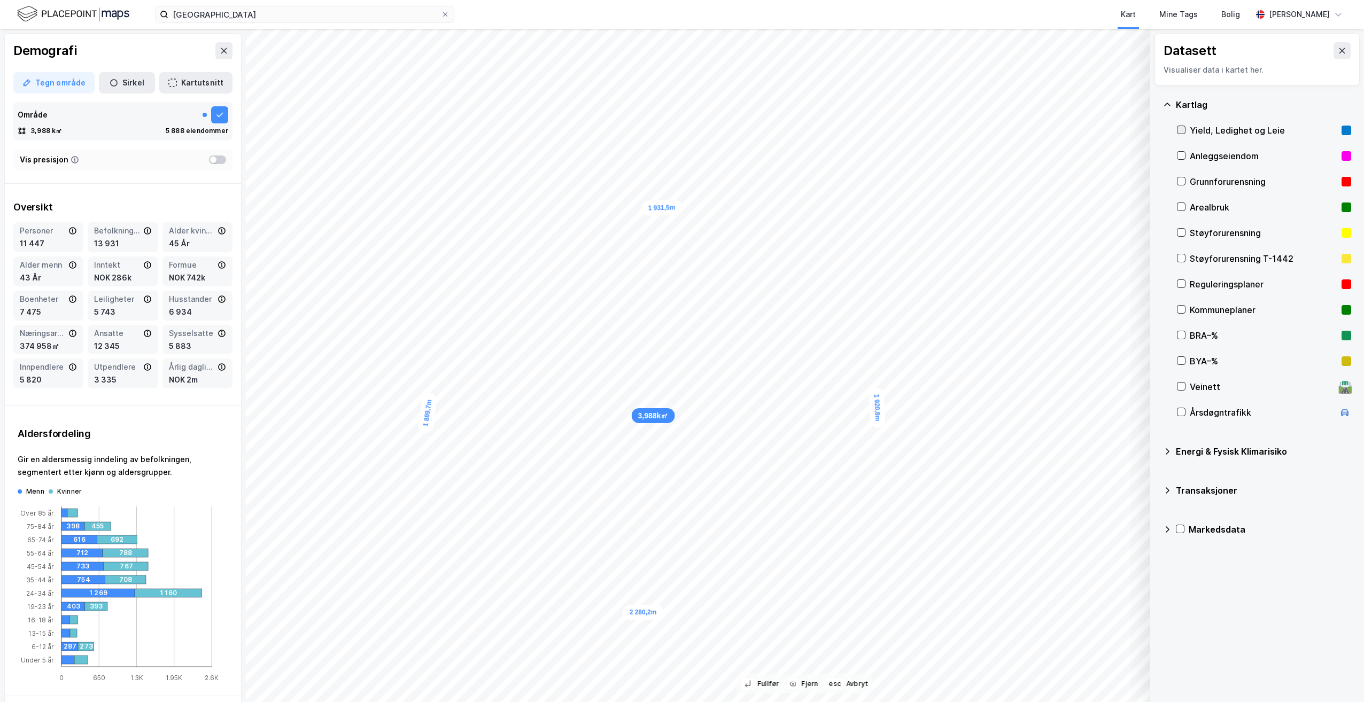
click at [1180, 128] on icon at bounding box center [1180, 129] width 7 height 7
click at [1105, 673] on button "Vis" at bounding box center [1095, 674] width 89 height 17
click at [1105, 673] on button "Lukk" at bounding box center [1066, 674] width 148 height 17
click at [1234, 606] on div "Datasett Visualiser data i kartet her. [GEOGRAPHIC_DATA], Ledighet og Leie Anle…" at bounding box center [1257, 365] width 214 height 673
